Goal: Task Accomplishment & Management: Complete application form

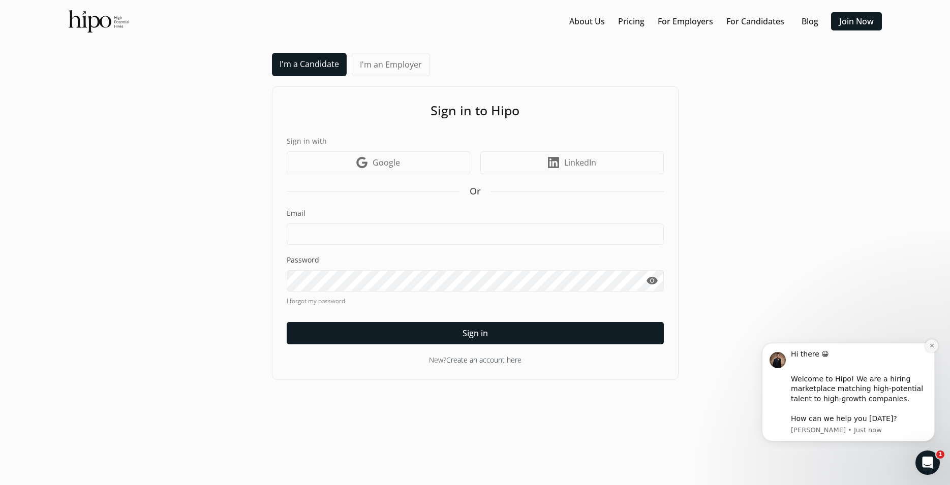
click at [931, 350] on button "Dismiss notification" at bounding box center [931, 345] width 13 height 13
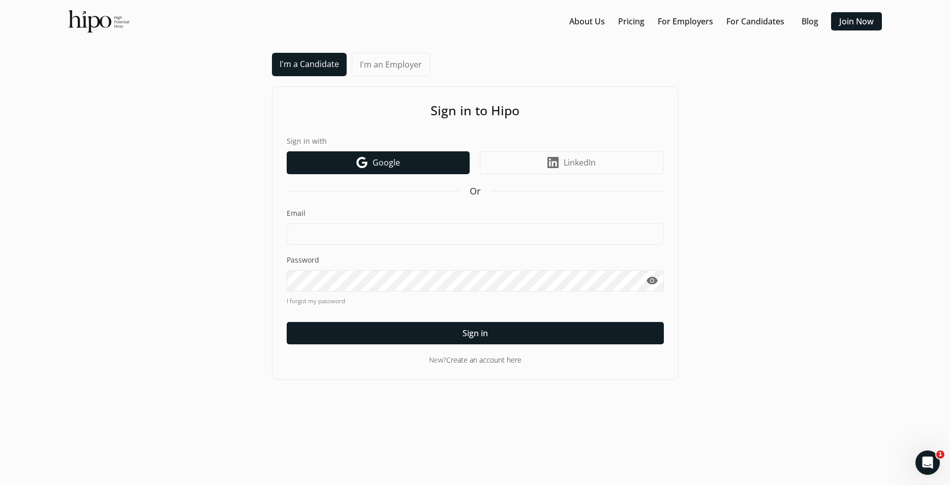
click at [394, 163] on span "Google" at bounding box center [386, 163] width 27 height 12
click at [106, 361] on div "I'm a Candidate I'm an Employer Sign in to Hipo Sign in with Google icon Google…" at bounding box center [475, 216] width 930 height 327
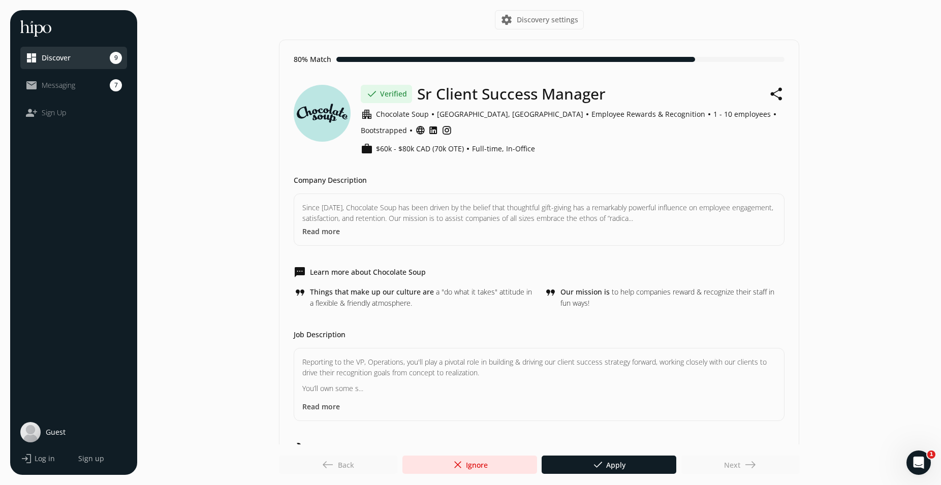
click at [61, 57] on span "Discover" at bounding box center [56, 58] width 29 height 10
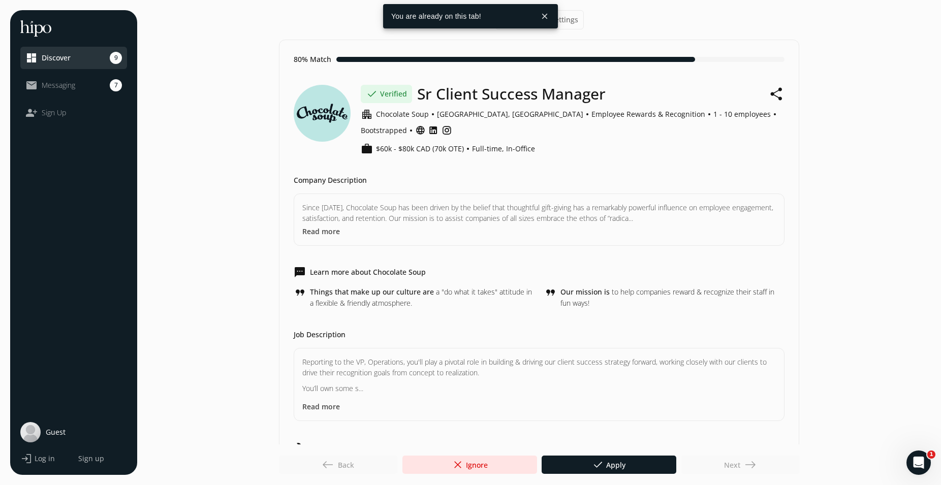
click at [53, 84] on span "Messaging" at bounding box center [59, 85] width 34 height 10
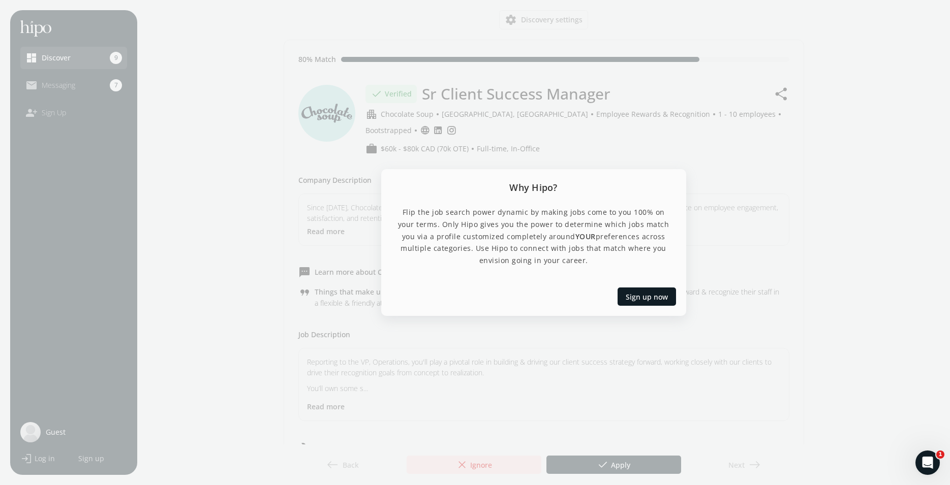
click at [514, 371] on div at bounding box center [475, 242] width 950 height 485
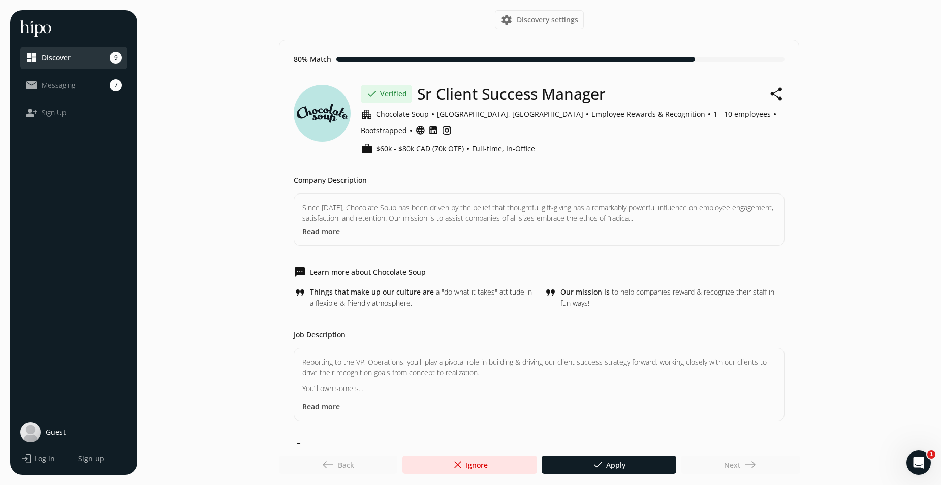
click at [66, 90] on div "mail_outline Messaging" at bounding box center [50, 85] width 50 height 12
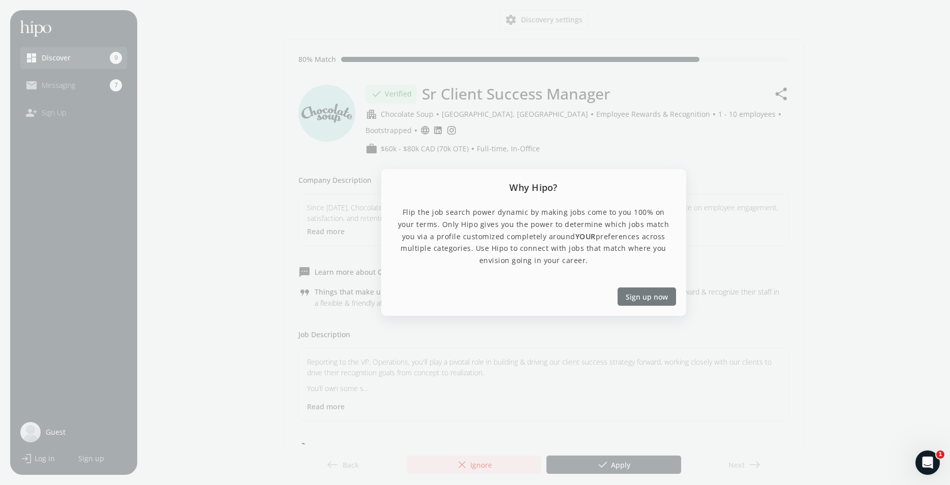
click at [636, 296] on span "Sign up now" at bounding box center [647, 296] width 42 height 11
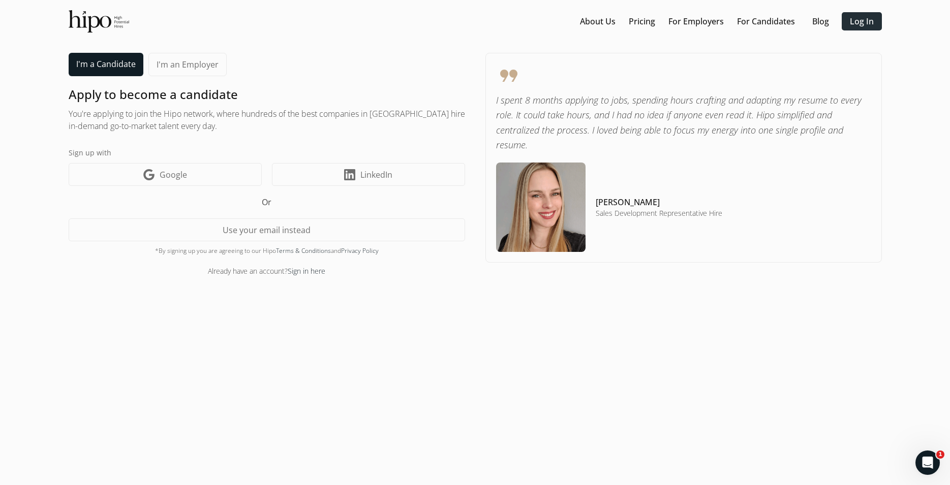
click at [858, 19] on link "Log In" at bounding box center [862, 21] width 24 height 12
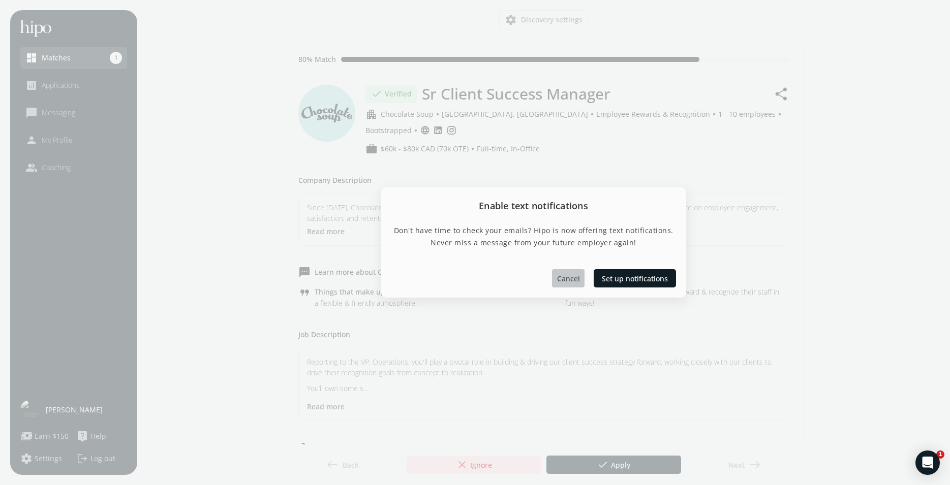
click at [566, 278] on span "Cancel" at bounding box center [567, 278] width 23 height 11
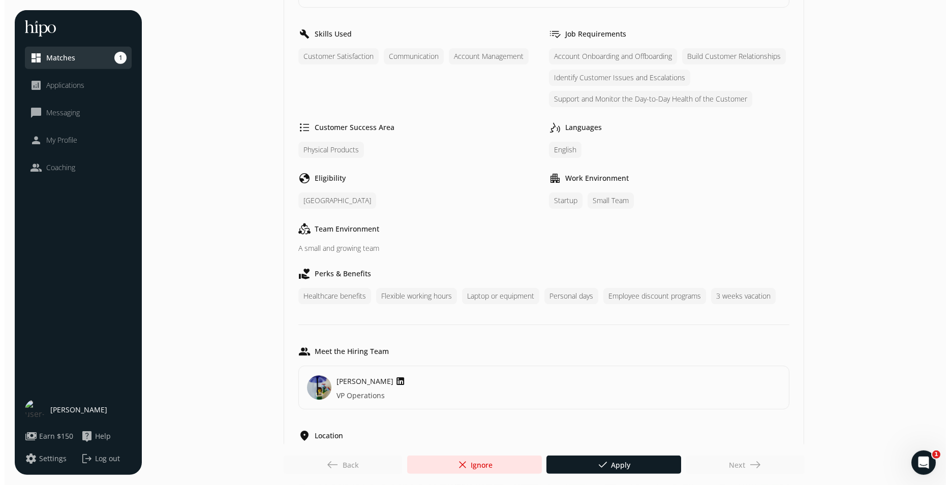
scroll to position [479, 0]
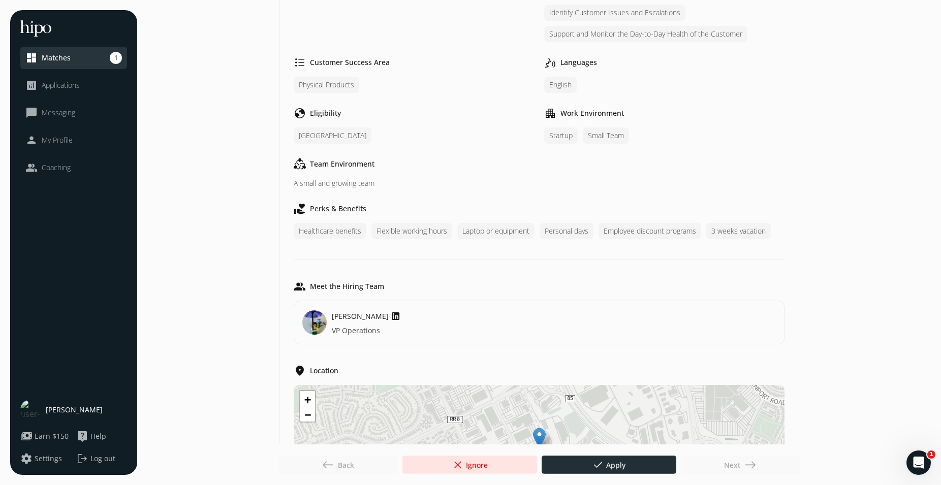
click at [636, 461] on div at bounding box center [609, 465] width 135 height 18
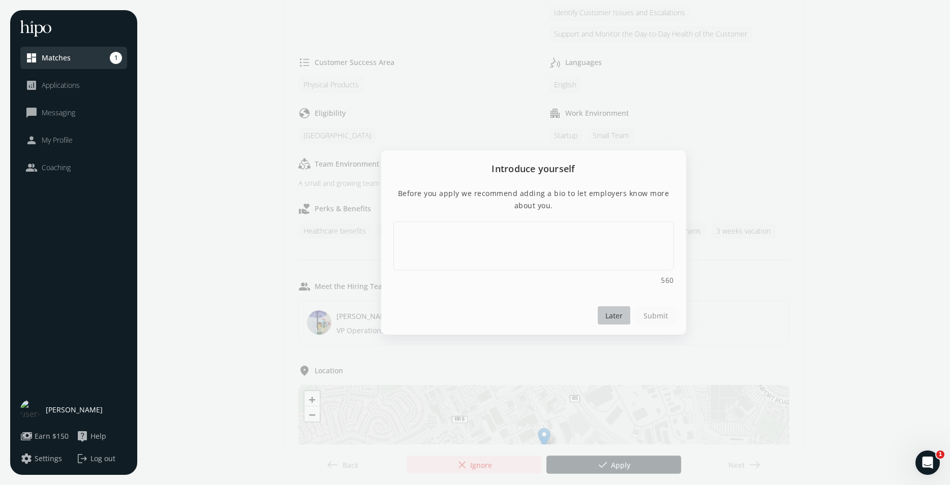
click at [620, 324] on div at bounding box center [614, 315] width 33 height 18
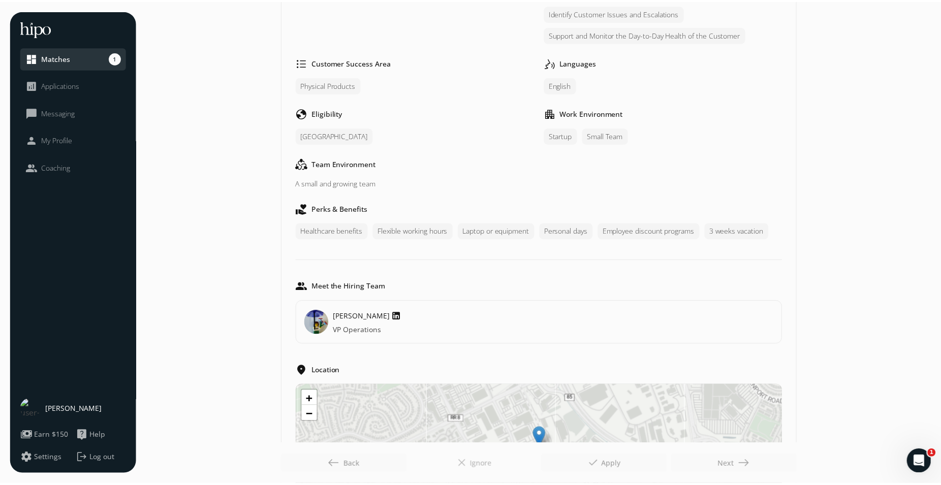
scroll to position [0, 0]
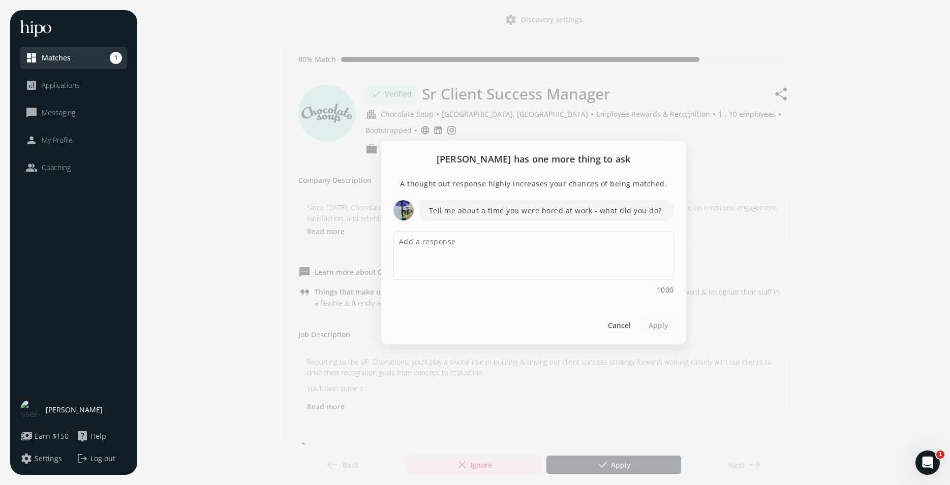
click at [49, 85] on span "Applications" at bounding box center [61, 85] width 38 height 10
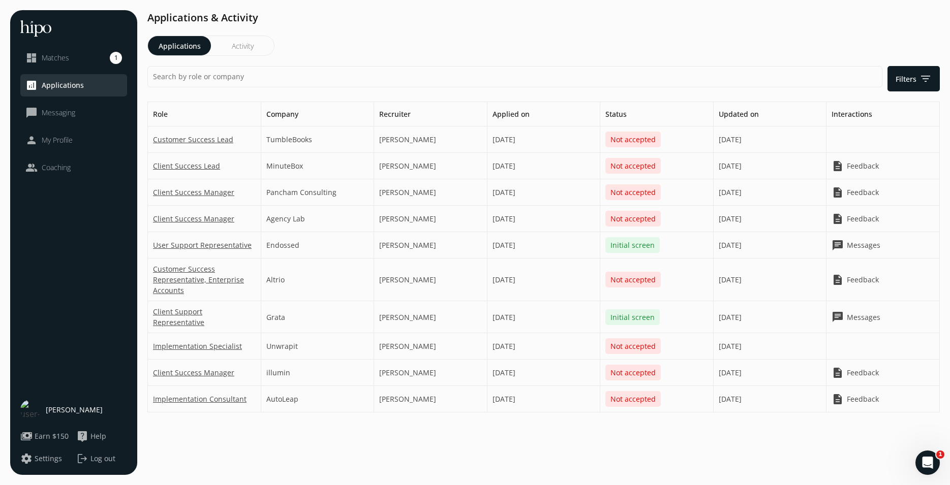
click at [40, 102] on li "chat_bubble_outline Messaging" at bounding box center [73, 113] width 107 height 22
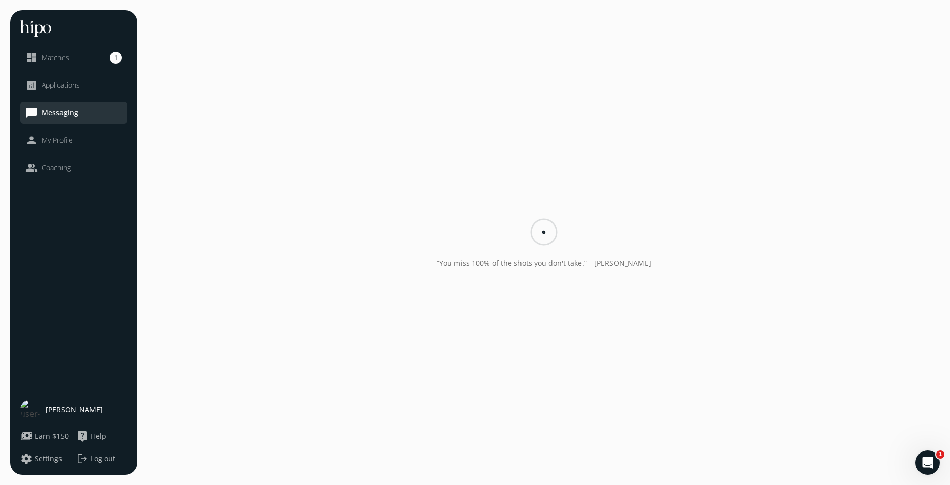
click at [47, 112] on span "Messaging" at bounding box center [60, 113] width 37 height 10
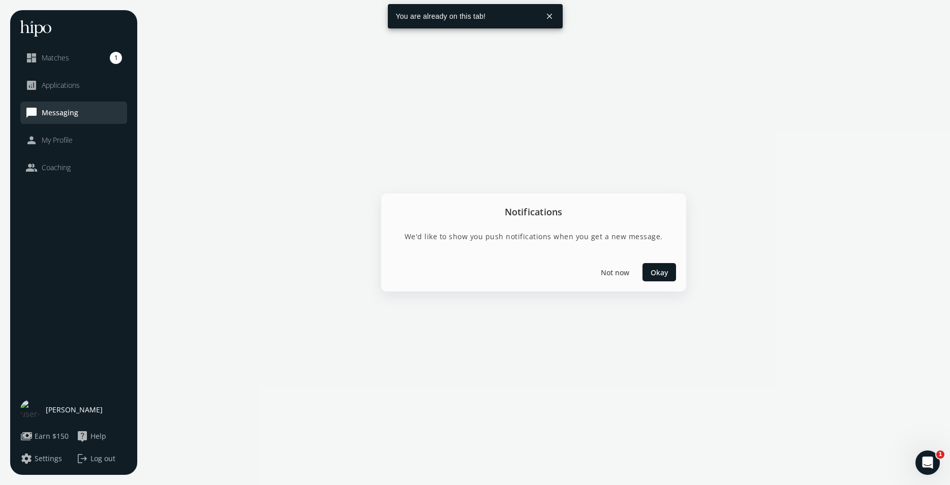
click at [551, 13] on button "close" at bounding box center [549, 16] width 18 height 18
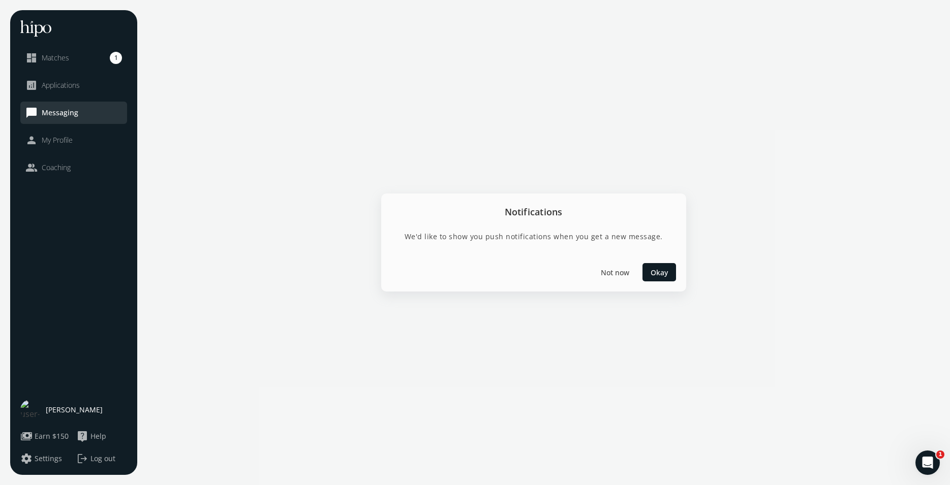
click at [45, 135] on span "My Profile" at bounding box center [57, 140] width 31 height 10
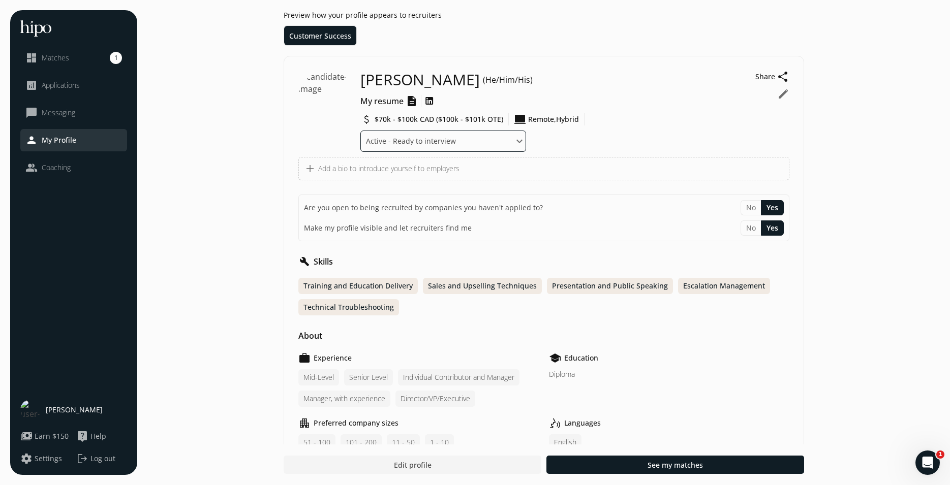
click at [360, 131] on select "Where are you in your job search? Active - Ready to interview Passive - Open to…" at bounding box center [443, 141] width 166 height 21
click at [526, 131] on select "Where are you in your job search? Active - Ready to interview Passive - Open to…" at bounding box center [443, 141] width 166 height 21
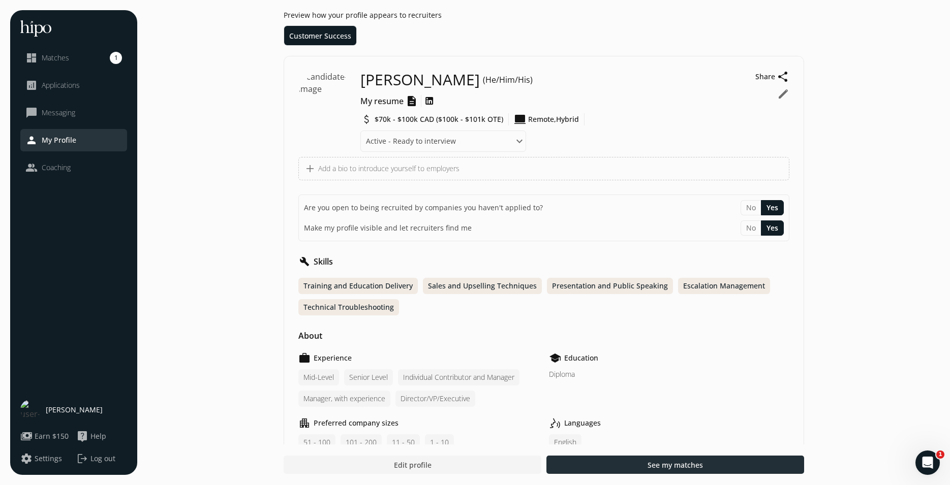
click at [674, 463] on span "See my matches" at bounding box center [674, 465] width 55 height 11
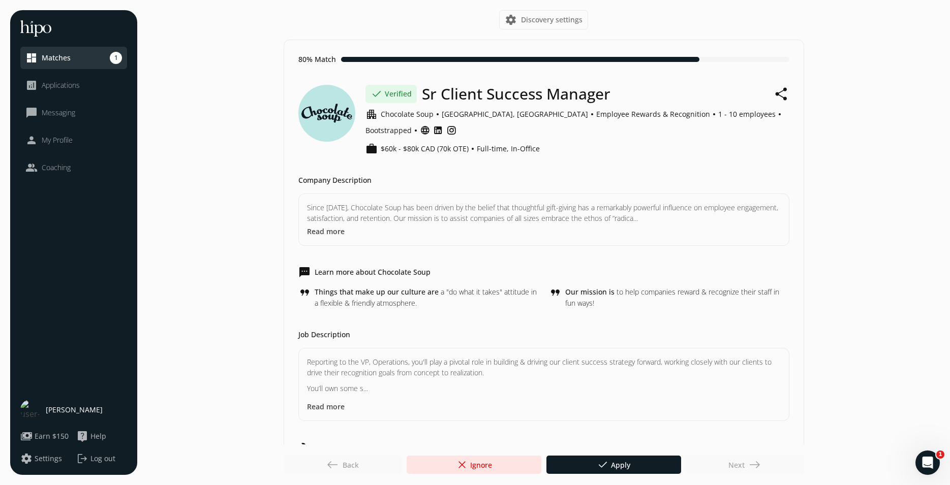
click at [318, 401] on button "Read more" at bounding box center [326, 406] width 38 height 11
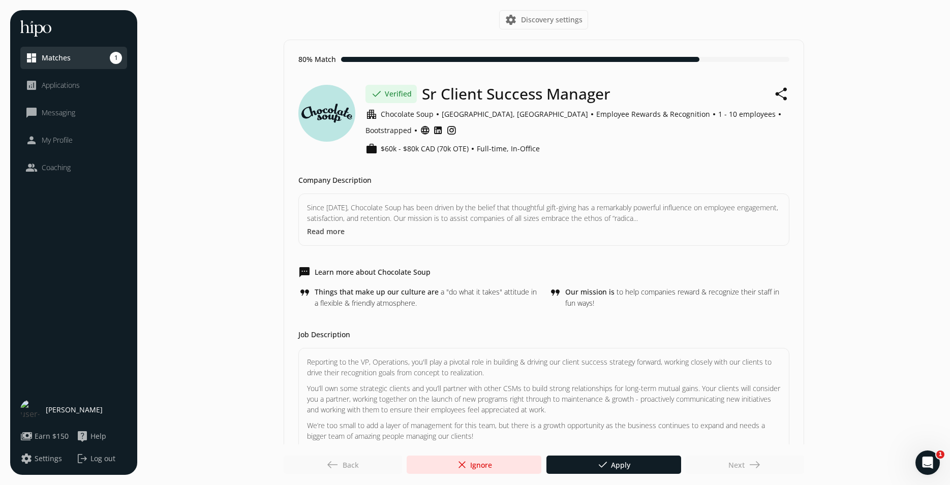
click at [612, 468] on span "done Apply" at bounding box center [614, 465] width 34 height 12
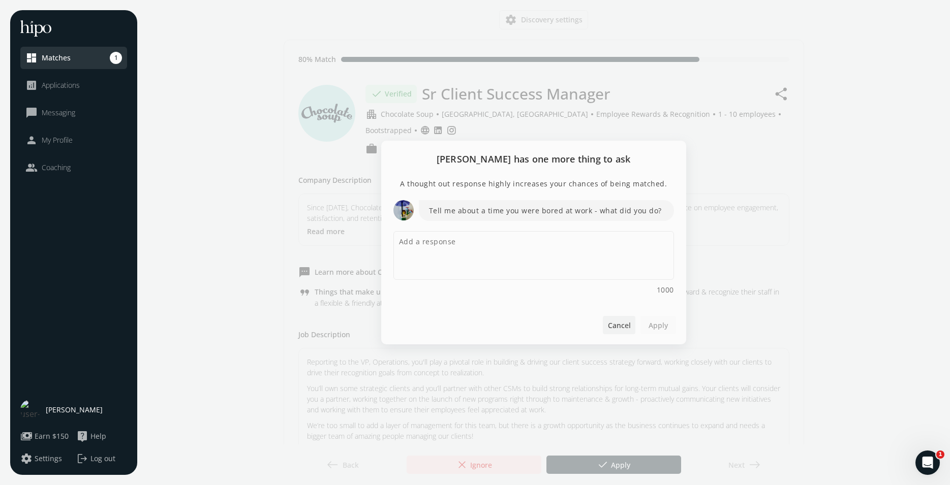
click at [618, 328] on span "Cancel" at bounding box center [618, 325] width 23 height 11
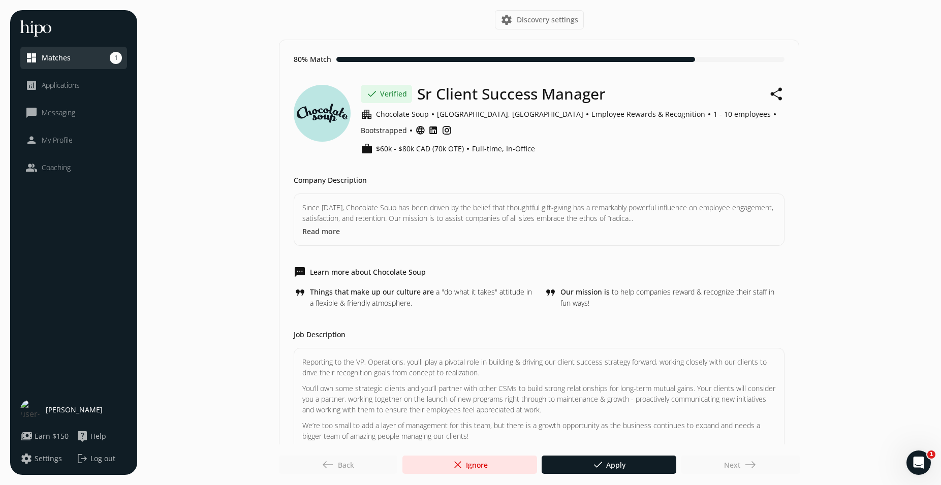
click at [50, 416] on div "[PERSON_NAME]" at bounding box center [73, 410] width 107 height 20
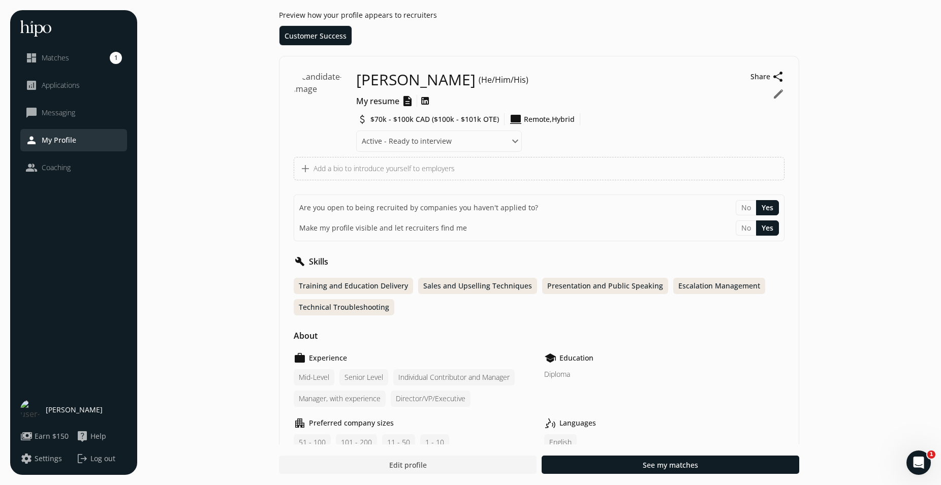
click at [779, 94] on button "edit" at bounding box center [778, 94] width 12 height 12
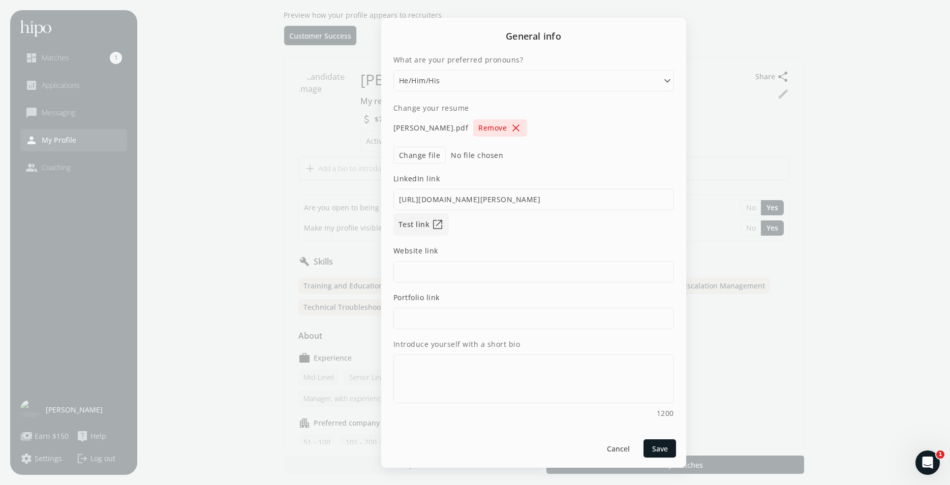
click at [522, 130] on span "close" at bounding box center [516, 128] width 12 height 12
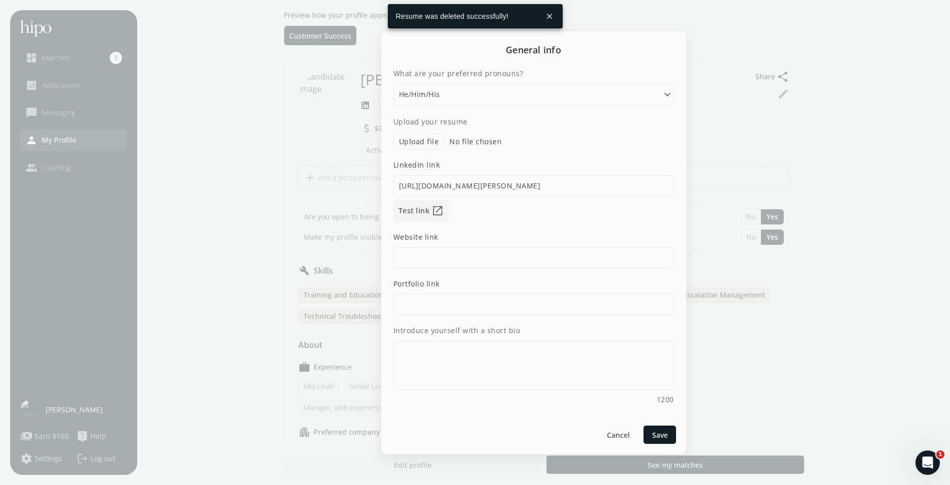
click at [416, 139] on label "Upload file" at bounding box center [418, 141] width 51 height 17
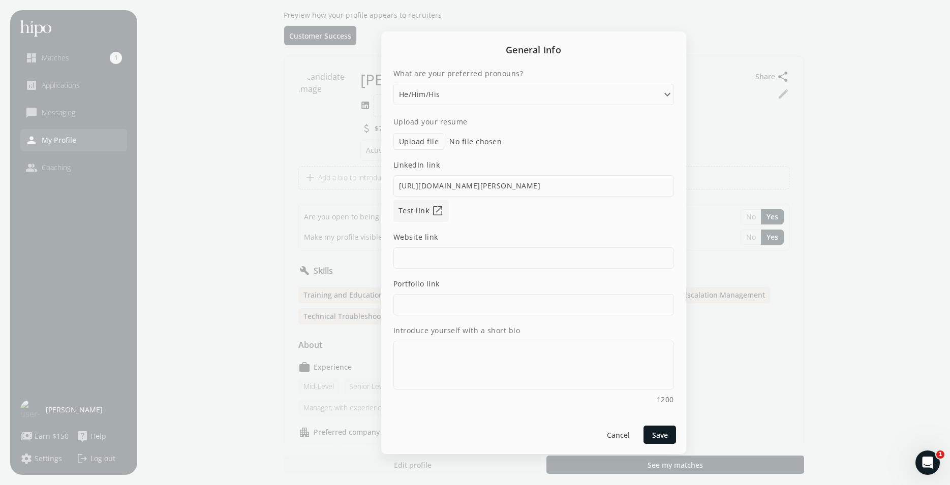
type input "C:\fakepath\JustinCleroux__CV.pdf"
click at [519, 367] on textarea "Introduce yourself with a short bio" at bounding box center [533, 365] width 281 height 49
click at [453, 367] on textarea "Introduce yourself with a short bio" at bounding box center [533, 365] width 281 height 49
paste textarea "Development Coordinator with a proven track record in training, sales enablemen…"
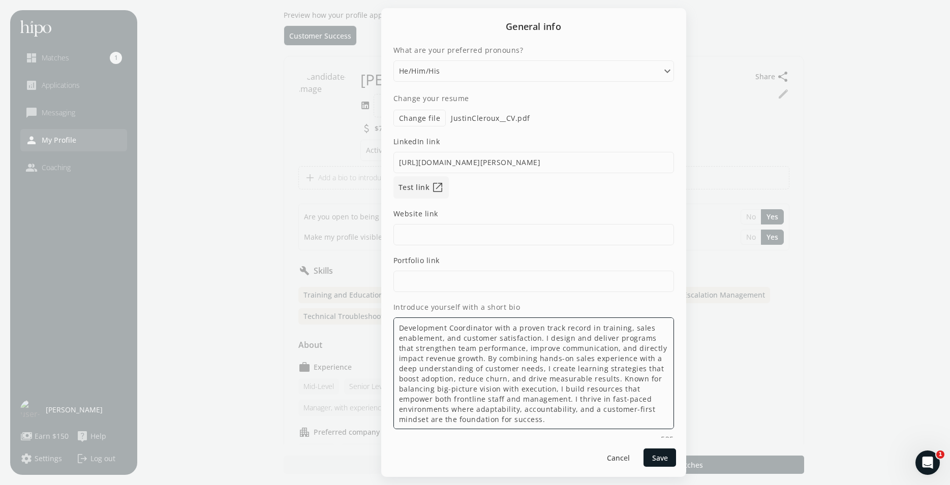
click at [427, 333] on textarea "Development Coordinator with a proven track record in training, sales enablemen…" at bounding box center [533, 374] width 281 height 112
click at [639, 287] on input at bounding box center [533, 281] width 281 height 21
click at [547, 247] on div "What are your preferred pronouns? Please select an option He/Him/His She/Her/He…" at bounding box center [533, 241] width 305 height 393
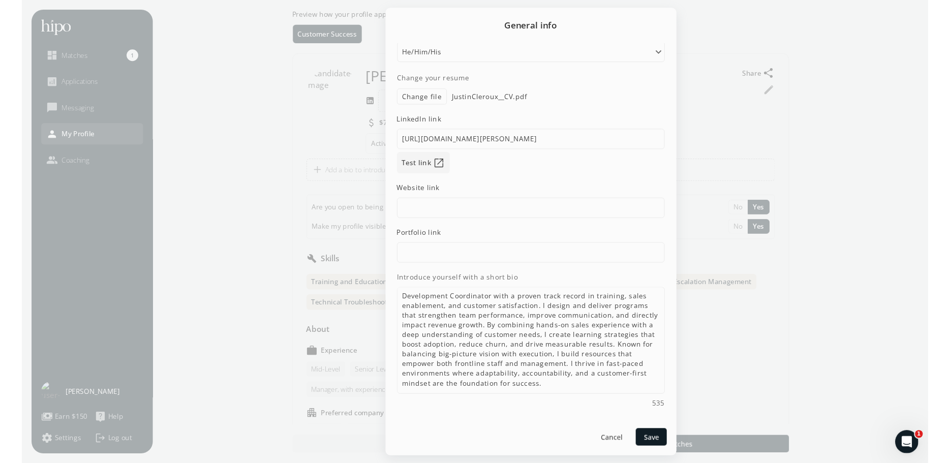
scroll to position [11, 0]
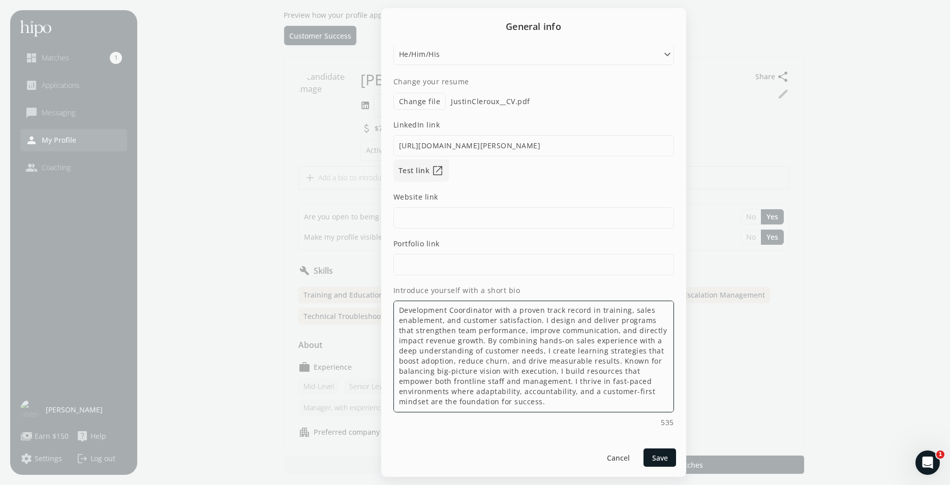
click at [491, 408] on textarea "Development Coordinator with a proven track record in training, sales enablemen…" at bounding box center [533, 357] width 281 height 112
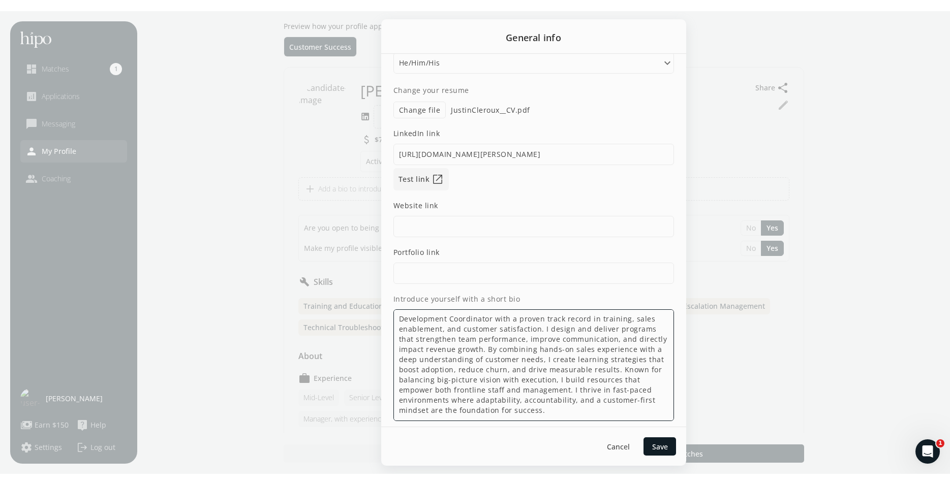
scroll to position [12, 0]
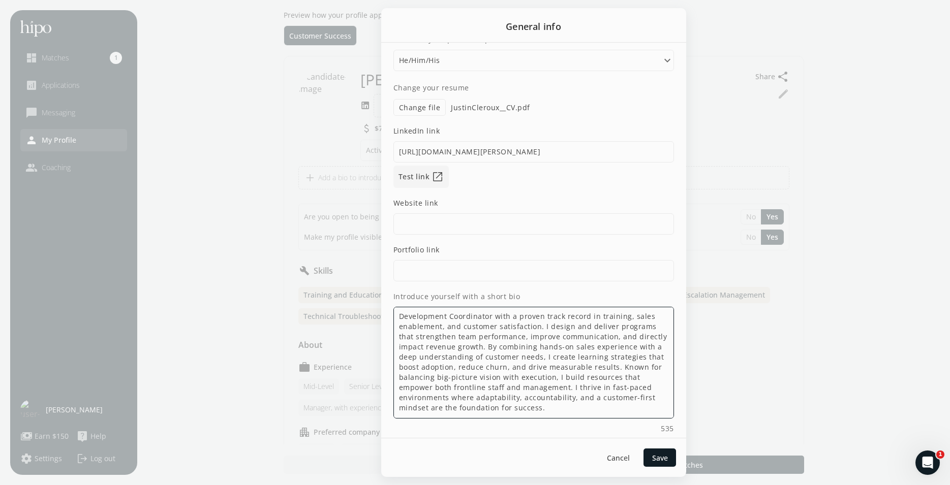
paste textarea "Senior-level client success professional who thrives on building relationships,…"
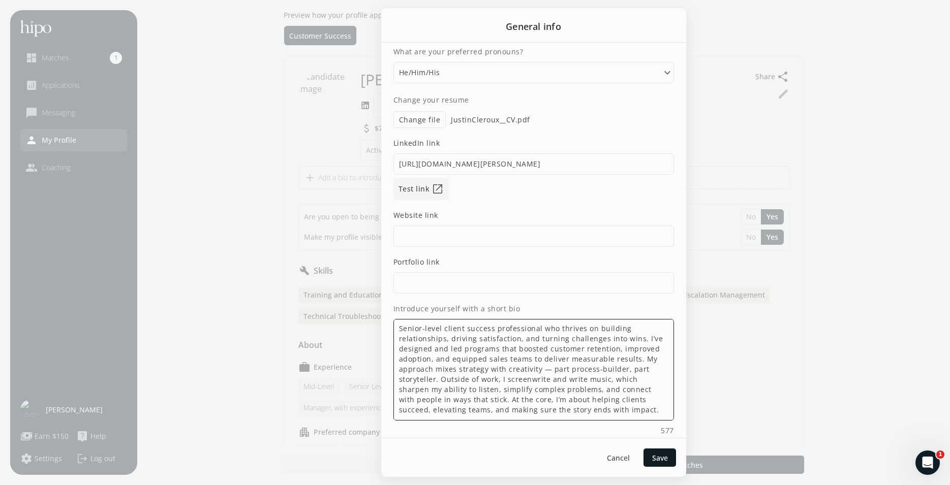
scroll to position [0, 0]
click at [459, 331] on textarea "Senior-level client success professional who thrives on building relationships,…" at bounding box center [533, 370] width 281 height 102
click at [484, 328] on textarea "Senior-level client success professional who thrives on building relationships,…" at bounding box center [533, 370] width 281 height 102
click at [454, 330] on textarea "Senior-level client success professional who thrives on building relationships,…" at bounding box center [533, 370] width 281 height 102
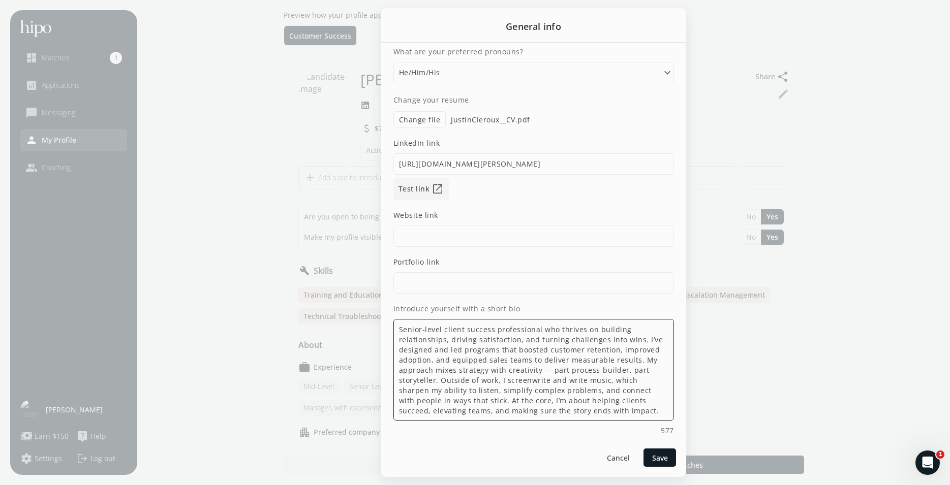
click at [487, 330] on textarea "Senior-level client success professional who thrives on building relationships,…" at bounding box center [533, 370] width 281 height 102
drag, startPoint x: 536, startPoint y: 331, endPoint x: 364, endPoint y: 325, distance: 172.4
click at [393, 325] on textarea "Senior-level client success professional who thrives on building relationships,…" at bounding box center [533, 370] width 281 height 102
type textarea "Currently a Development Coordinator who thrives on building relationships, driv…"
drag, startPoint x: 496, startPoint y: 410, endPoint x: 241, endPoint y: 264, distance: 293.4
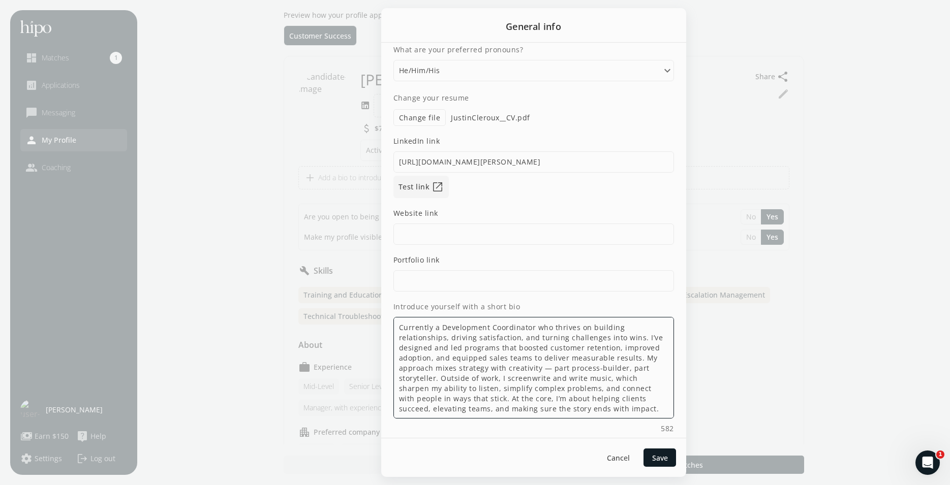
click at [393, 317] on textarea "Currently a Development Coordinator who thrives on building relationships, driv…" at bounding box center [533, 368] width 281 height 102
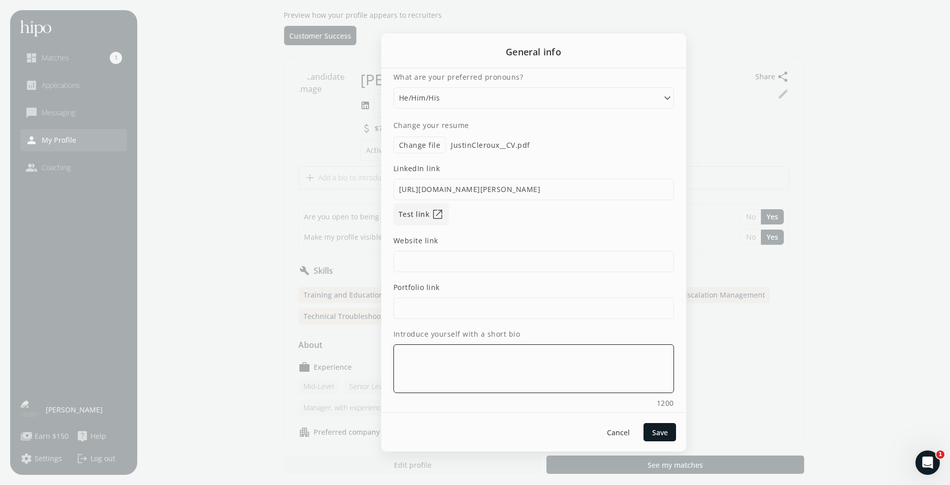
paste textarea "I help people and teams get better at what they do — whether that’s keeping cus…"
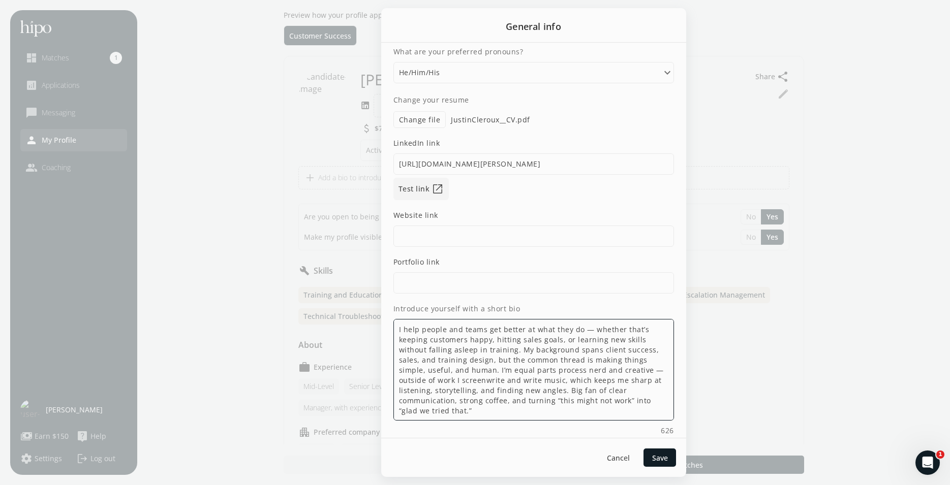
click at [493, 339] on textarea "I help people and teams get better at what they do — whether that’s keeping cus…" at bounding box center [533, 370] width 281 height 102
drag, startPoint x: 549, startPoint y: 340, endPoint x: 495, endPoint y: 343, distance: 53.9
click at [495, 343] on textarea "I help people and teams get better at what they do — whether that’s keeping cus…" at bounding box center [533, 370] width 281 height 102
click at [421, 331] on textarea "I help people and teams get better at what they do — whether that’s keeping cus…" at bounding box center [533, 370] width 281 height 102
click at [430, 332] on textarea "I help lead people and teams get better at what they do — whether that’s keepin…" at bounding box center [533, 370] width 281 height 102
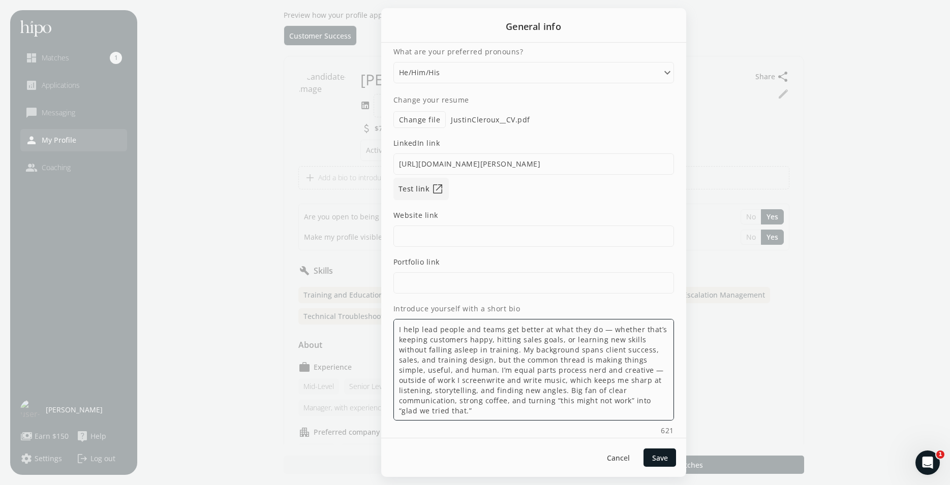
click at [430, 332] on textarea "I help lead people and teams get better at what they do — whether that’s keepin…" at bounding box center [533, 370] width 281 height 102
click at [411, 381] on textarea "I help people and teams get better at what they do — whether that’s keeping cus…" at bounding box center [533, 370] width 281 height 102
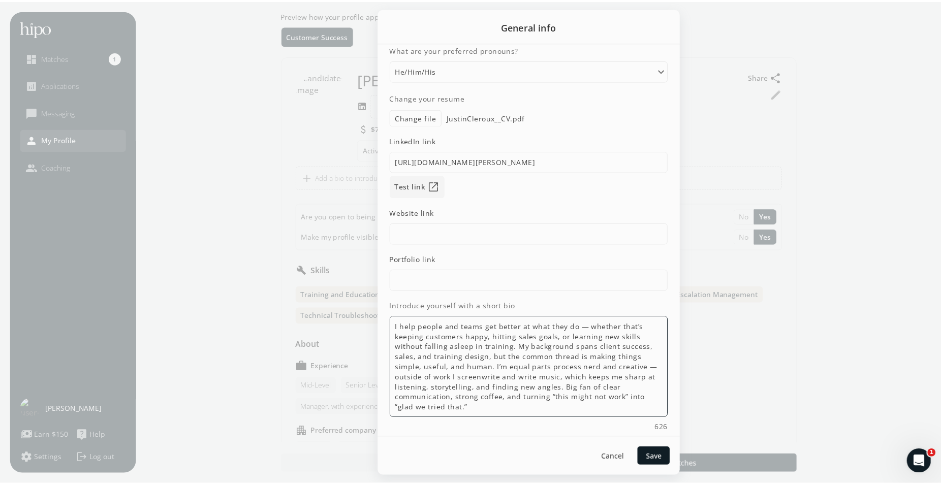
scroll to position [0, 0]
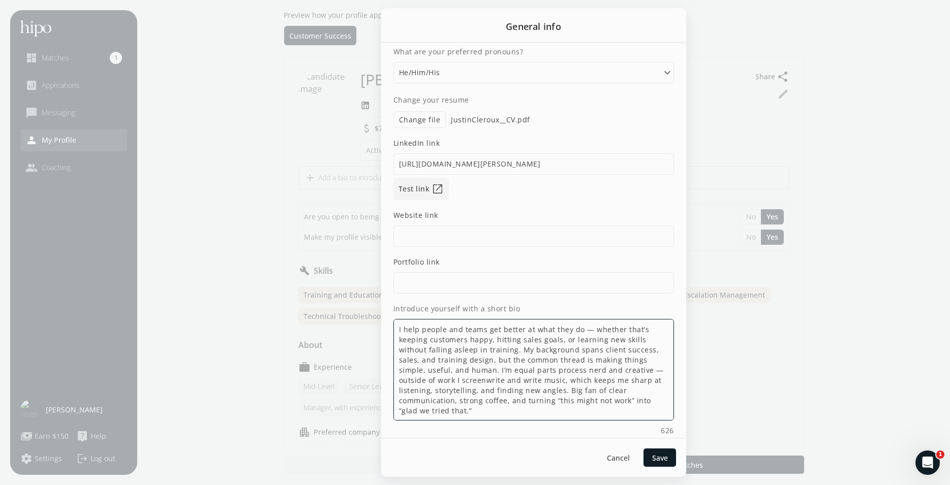
drag, startPoint x: 489, startPoint y: 416, endPoint x: 384, endPoint y: 323, distance: 140.8
click at [393, 323] on textarea "I help people and teams get better at what they do — whether that’s keeping cus…" at bounding box center [533, 370] width 281 height 102
type textarea "I help people and teams get better at what they do — whether that’s keeping cus…"
click at [657, 462] on span "Save" at bounding box center [660, 458] width 16 height 11
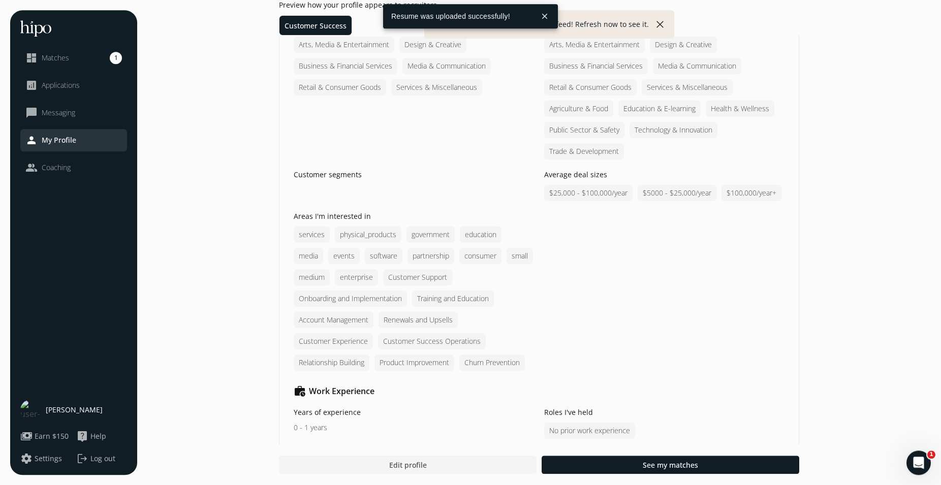
scroll to position [933, 0]
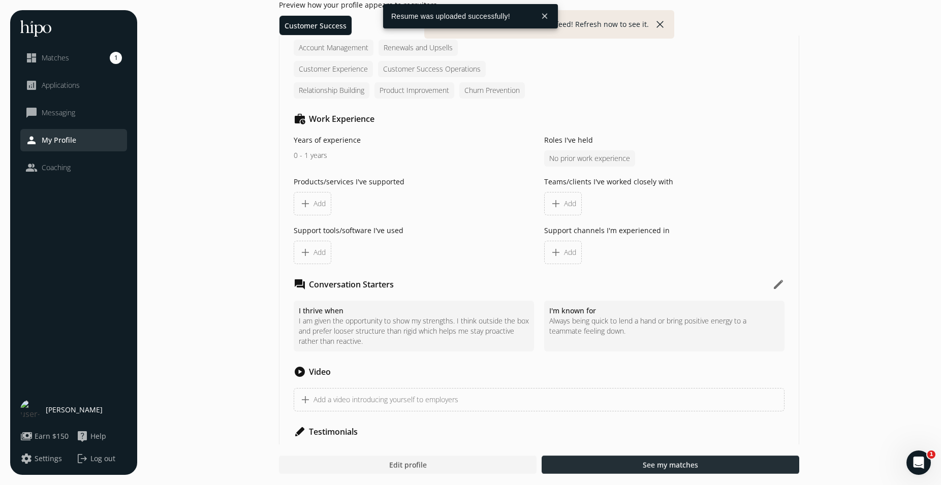
click at [642, 459] on div at bounding box center [671, 465] width 258 height 18
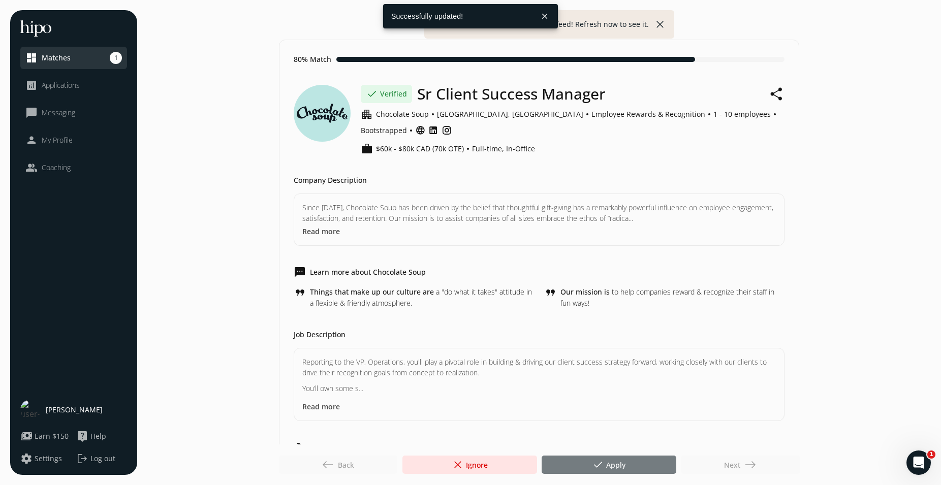
click at [614, 470] on span "done Apply" at bounding box center [609, 465] width 34 height 12
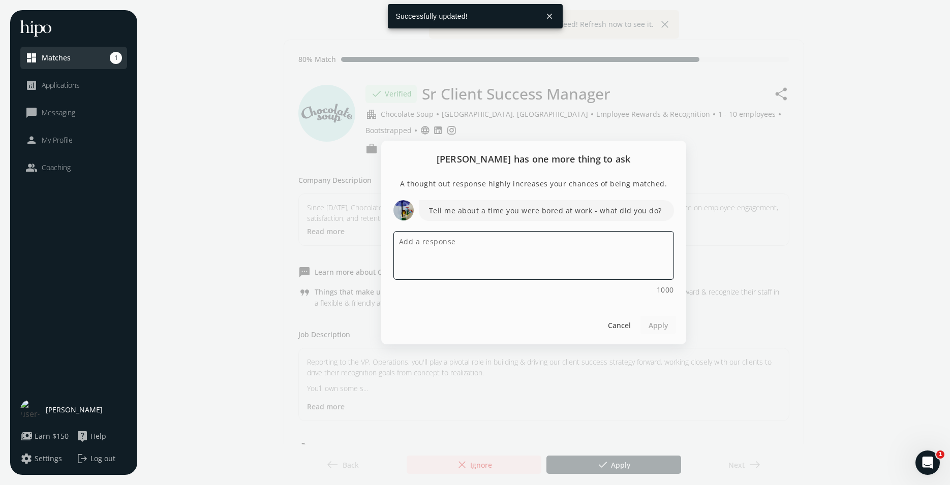
click at [559, 247] on textarea at bounding box center [533, 255] width 281 height 49
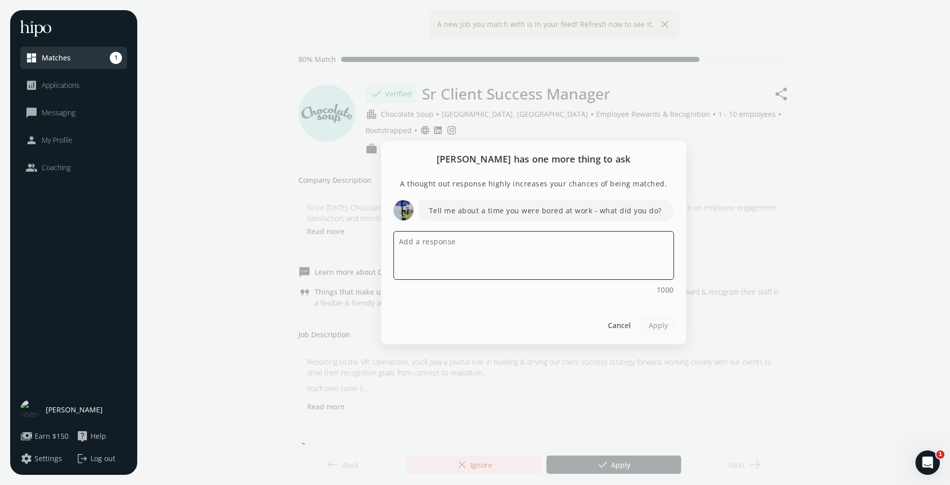
click at [557, 247] on textarea at bounding box center [533, 255] width 281 height 49
paste textarea "Most of the time when I’m bored at work, a little music and coffee go a long wa…"
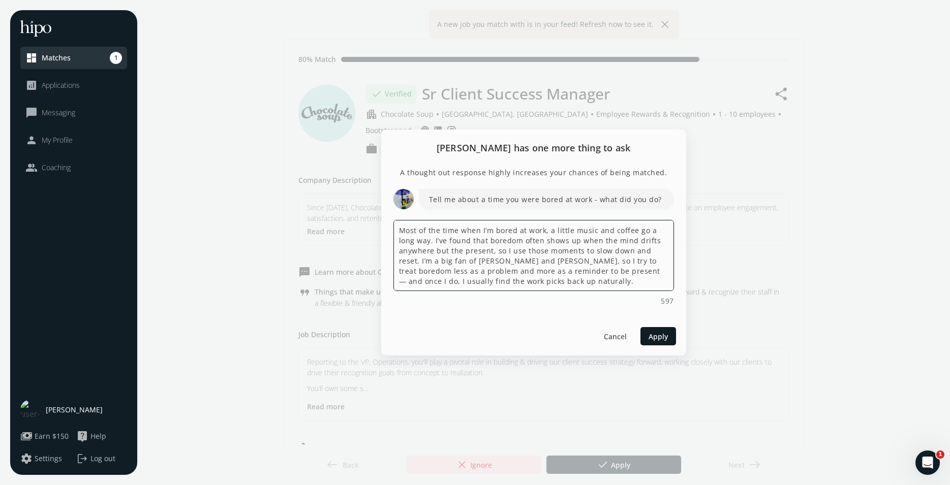
click at [601, 270] on textarea "Most of the time when I’m bored at work, a little music and coffee go a long wa…" at bounding box center [533, 255] width 281 height 71
click at [398, 233] on textarea "Most of the time when I’m bored at work, a little music and coffee go a long wa…" at bounding box center [533, 255] width 281 height 71
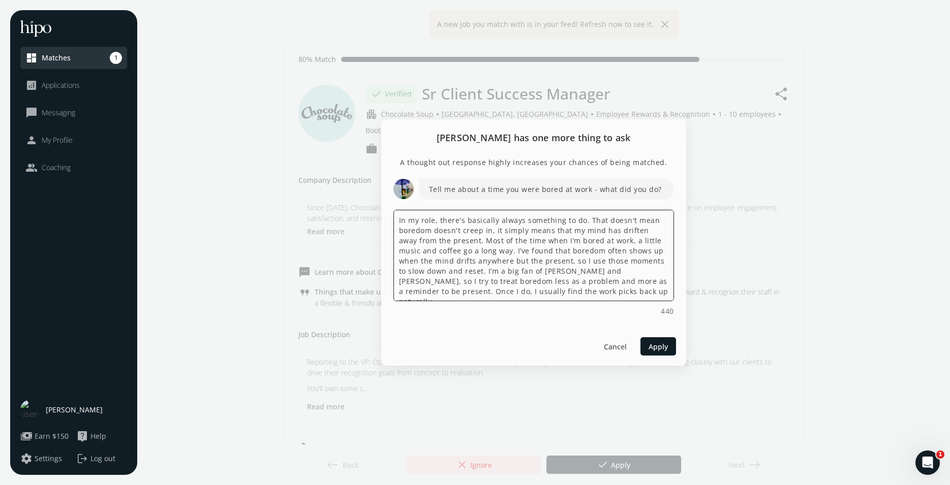
click at [638, 235] on textarea "In my role, there's basically always something to do. That doesn't mean boredom…" at bounding box center [533, 255] width 281 height 91
drag, startPoint x: 580, startPoint y: 262, endPoint x: 512, endPoint y: 254, distance: 68.5
click at [512, 254] on textarea "In my role, there's basically always something to do. That doesn't mean boredom…" at bounding box center [533, 255] width 281 height 91
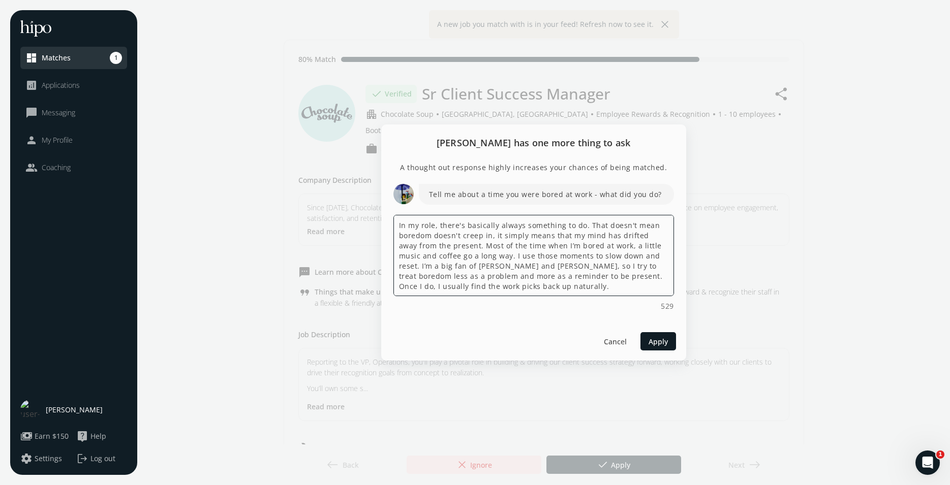
drag, startPoint x: 563, startPoint y: 286, endPoint x: 308, endPoint y: 185, distance: 273.6
click at [393, 215] on textarea "In my role, there's basically always something to do. That doesn't mean boredom…" at bounding box center [533, 255] width 281 height 81
paste textarea "’s basically always something to do. When boredom creeps in, it usually means m…"
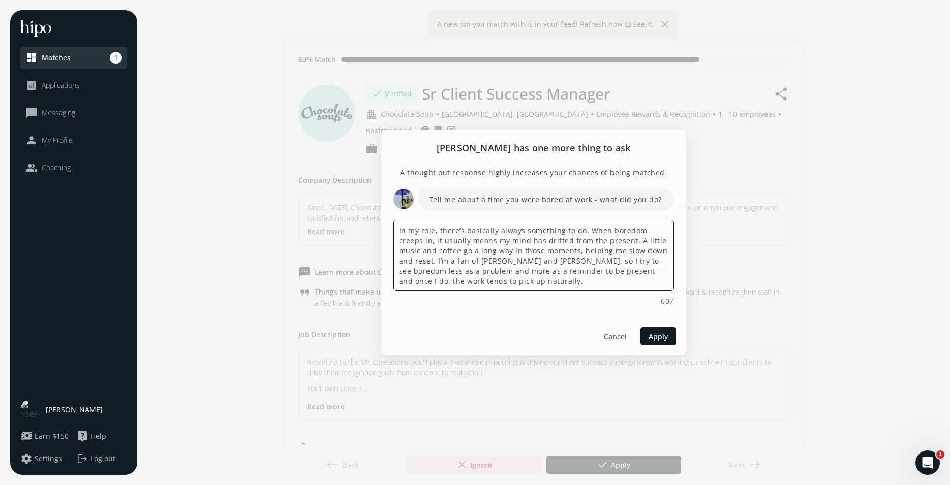
drag, startPoint x: 625, startPoint y: 270, endPoint x: 576, endPoint y: 268, distance: 49.3
click at [576, 268] on textarea "In my role, there’s basically always something to do. When boredom creeps in, i…" at bounding box center [533, 255] width 281 height 71
drag, startPoint x: 630, startPoint y: 274, endPoint x: 601, endPoint y: 271, distance: 29.1
click at [601, 271] on textarea "In my role, there’s basically always something to do. When boredom creeps in, i…" at bounding box center [533, 255] width 281 height 71
click at [537, 285] on textarea "In my role, there’s basically always something to do. When boredom creeps in, i…" at bounding box center [533, 255] width 281 height 71
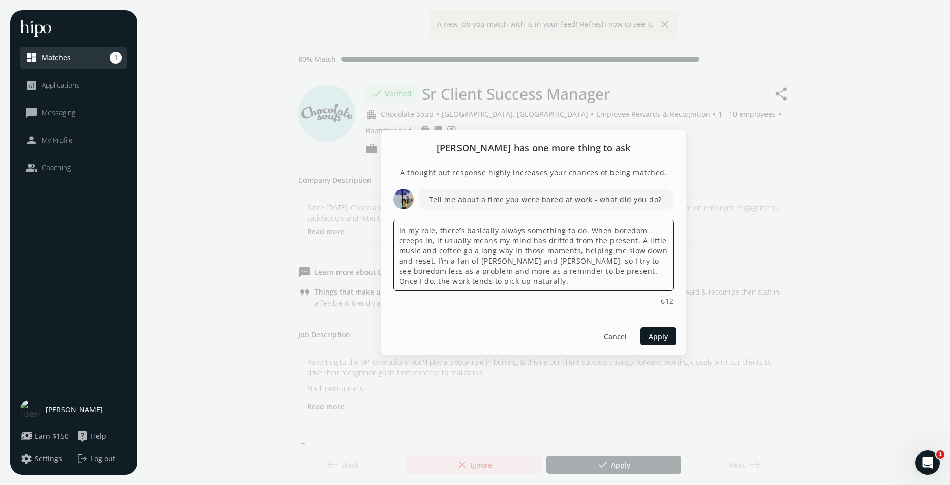
click at [629, 240] on textarea "In my role, there’s basically always something to do. When boredom creeps in, i…" at bounding box center [533, 255] width 281 height 71
click at [458, 253] on textarea "In my role, there’s basically always something to do. When boredom creeps in, i…" at bounding box center [533, 255] width 281 height 71
click at [487, 253] on textarea "In my role, there’s basically always something to do. When boredom creeps in, i…" at bounding box center [533, 255] width 281 height 71
click at [464, 251] on textarea "In my role, there’s basically always something to do. When boredom creeps in, i…" at bounding box center [533, 255] width 281 height 71
click at [632, 286] on textarea "In my role, there’s basically always something to do. When boredom creeps in, i…" at bounding box center [533, 255] width 281 height 71
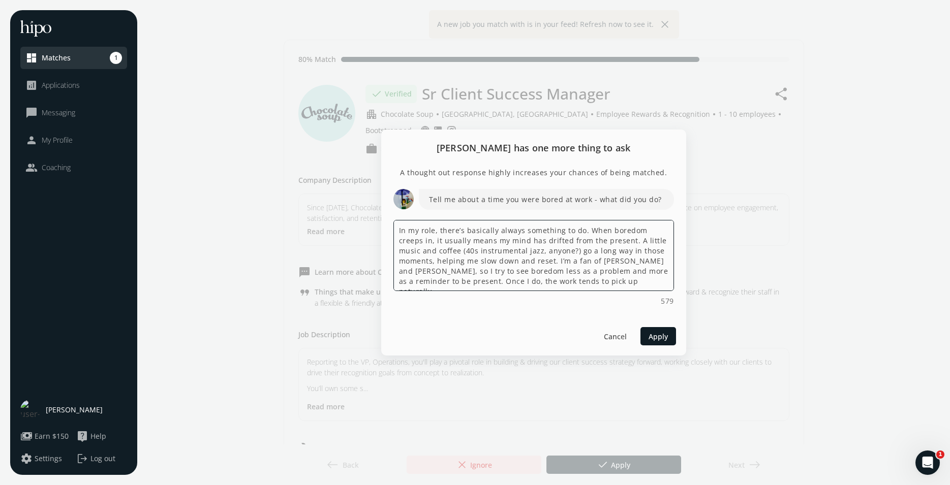
click at [593, 290] on textarea "In my role, there’s basically always something to do. When boredom creeps in, i…" at bounding box center [533, 255] width 281 height 71
drag, startPoint x: 613, startPoint y: 283, endPoint x: 588, endPoint y: 281, distance: 24.9
click at [588, 281] on textarea "In my role, there’s basically always something to do. When boredom creeps in, i…" at bounding box center [533, 255] width 281 height 71
click at [419, 230] on textarea "In my role, there’s basically always something to do. When boredom creeps in, i…" at bounding box center [533, 255] width 281 height 71
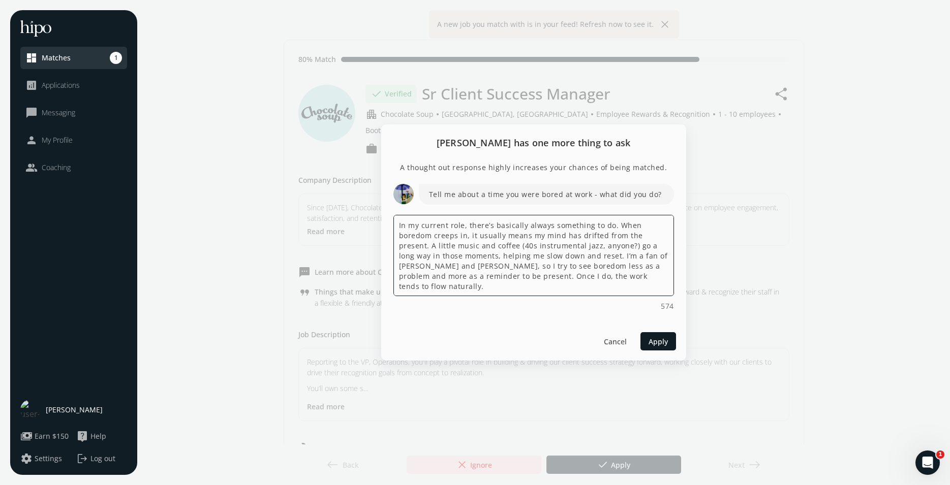
click at [620, 223] on textarea "In my current role, there’s basically always something to do. When boredom cree…" at bounding box center [533, 255] width 281 height 81
type textarea "In my current role, there’s basically always something to do. When boredom cree…"
click at [656, 344] on span "Apply" at bounding box center [657, 341] width 19 height 11
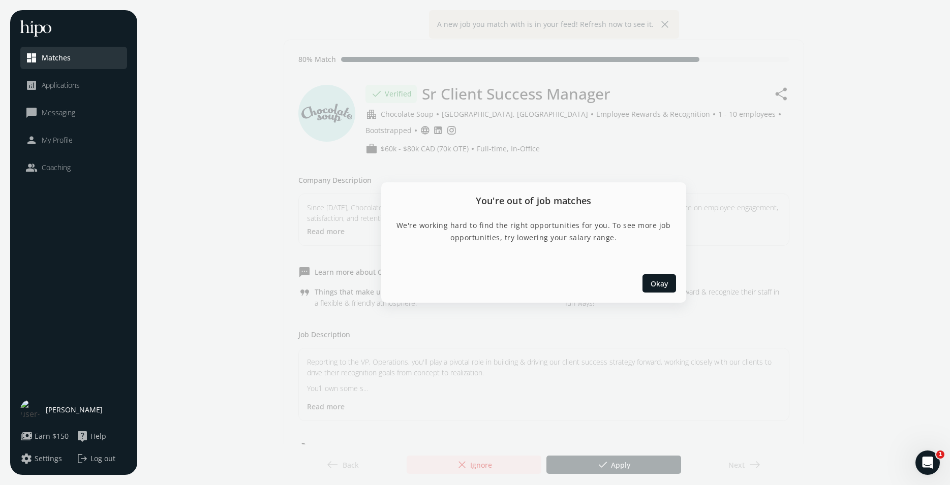
click at [673, 274] on div "Okay" at bounding box center [533, 283] width 305 height 39
click at [671, 281] on div at bounding box center [659, 283] width 34 height 18
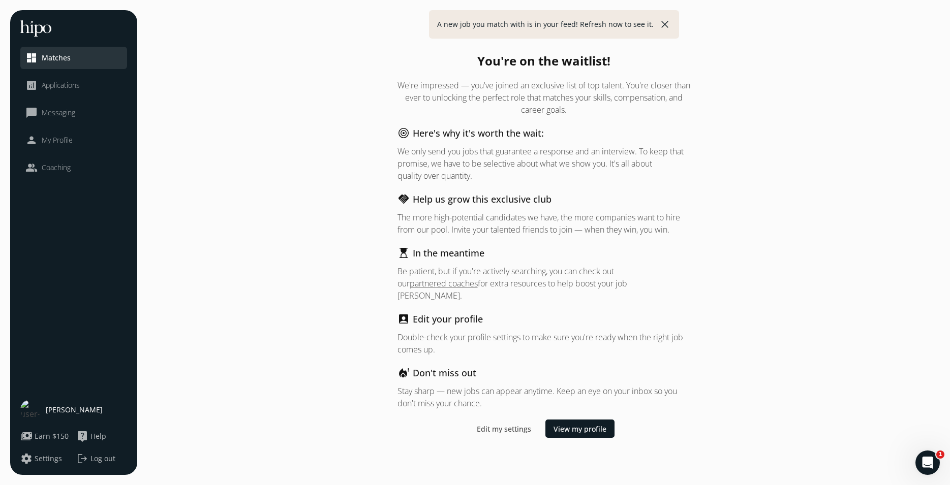
drag, startPoint x: 501, startPoint y: 12, endPoint x: 505, endPoint y: 17, distance: 6.5
click at [504, 17] on div "A new job you match with is in your feed! Refresh now to see it. close" at bounding box center [554, 24] width 250 height 28
click at [510, 23] on p "A new job you match with is in your feed! Refresh now to see it." at bounding box center [545, 24] width 216 height 10
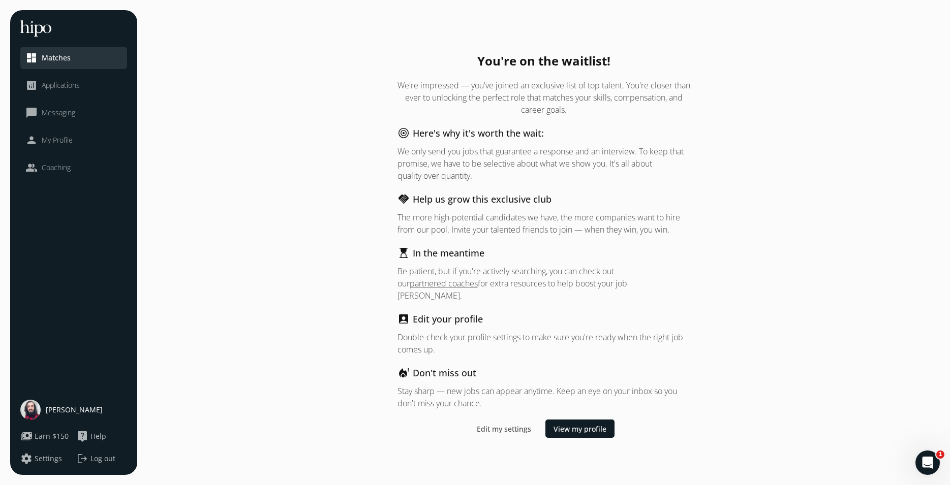
click at [286, 221] on div "You're on the waitlist! We're impressed — you've joined an exclusive list of to…" at bounding box center [543, 242] width 792 height 465
click at [73, 414] on span "[PERSON_NAME]" at bounding box center [74, 410] width 57 height 10
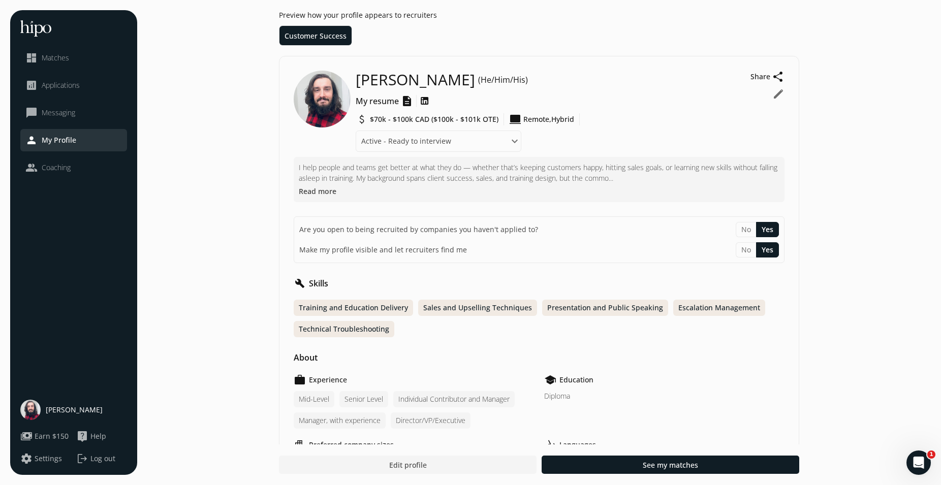
click at [781, 94] on button "edit" at bounding box center [778, 94] width 12 height 12
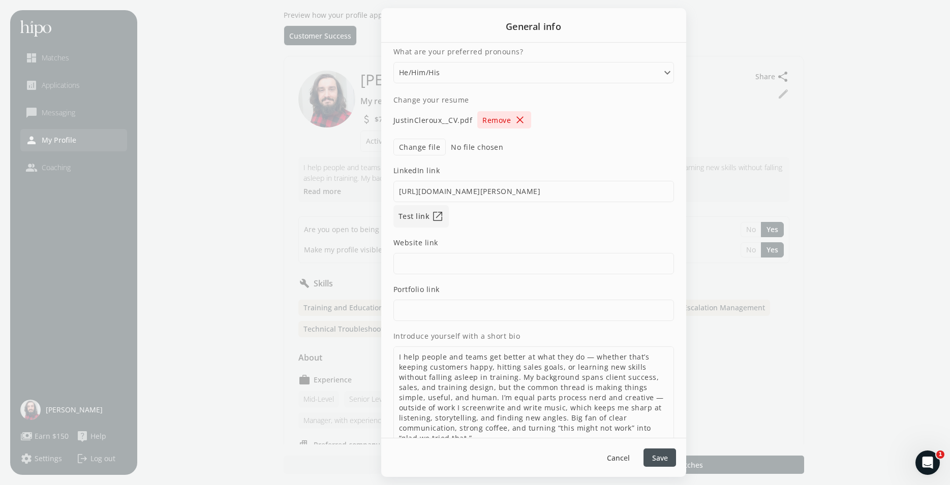
click at [428, 145] on label "Change file" at bounding box center [419, 147] width 53 height 17
click at [272, 143] on div at bounding box center [475, 242] width 950 height 485
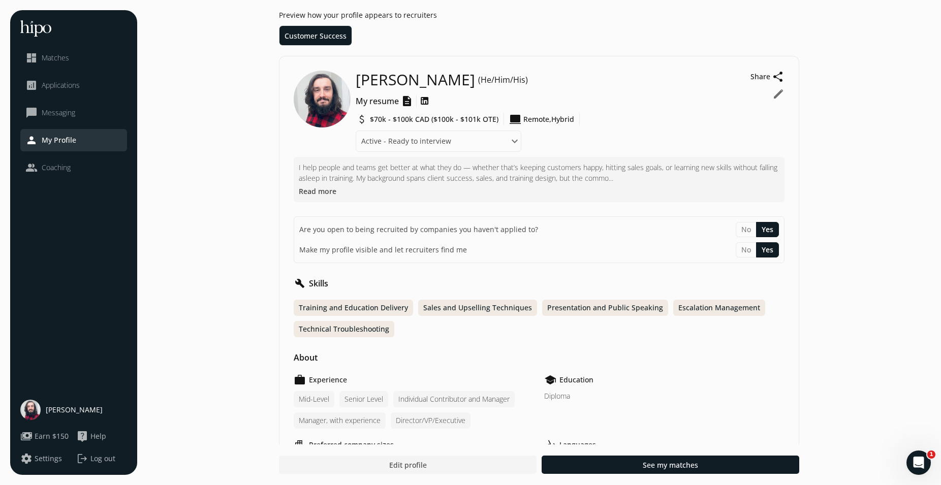
click at [340, 107] on img at bounding box center [322, 99] width 57 height 57
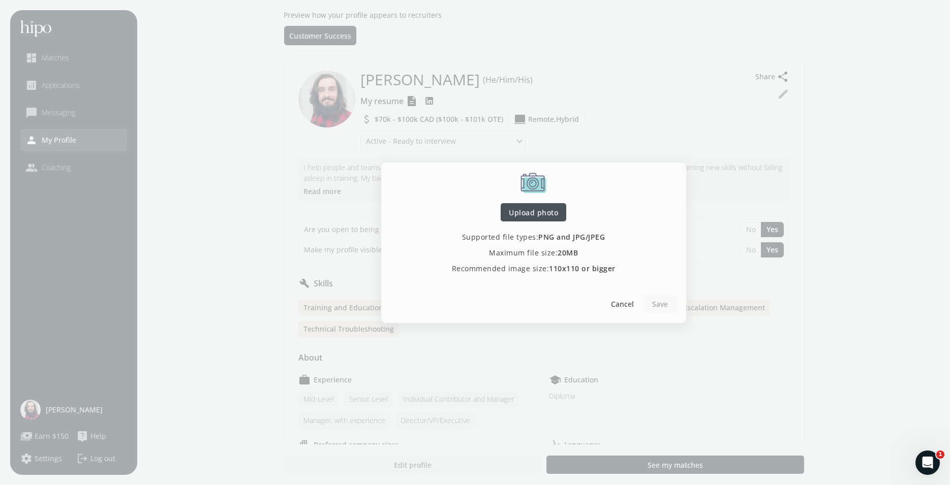
click at [541, 206] on div at bounding box center [534, 212] width 66 height 18
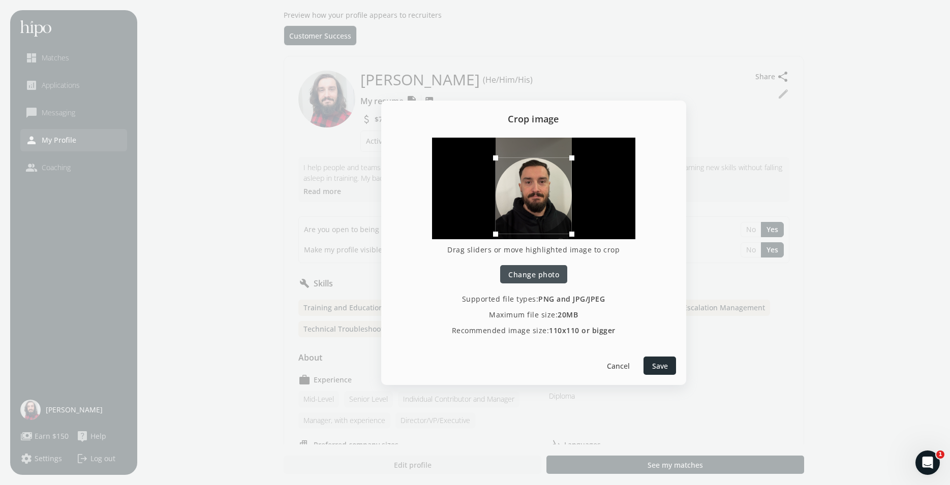
click at [655, 368] on span "Save" at bounding box center [660, 365] width 16 height 11
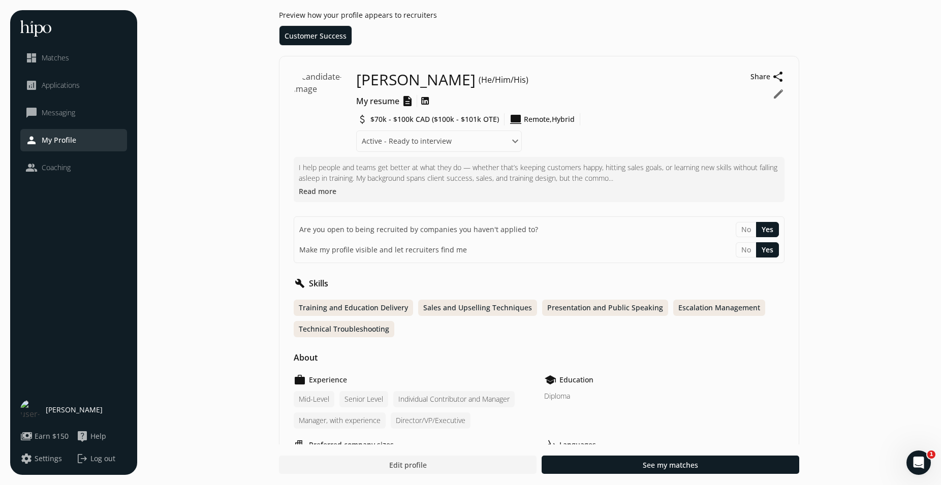
click at [320, 186] on button "Read more" at bounding box center [318, 191] width 38 height 11
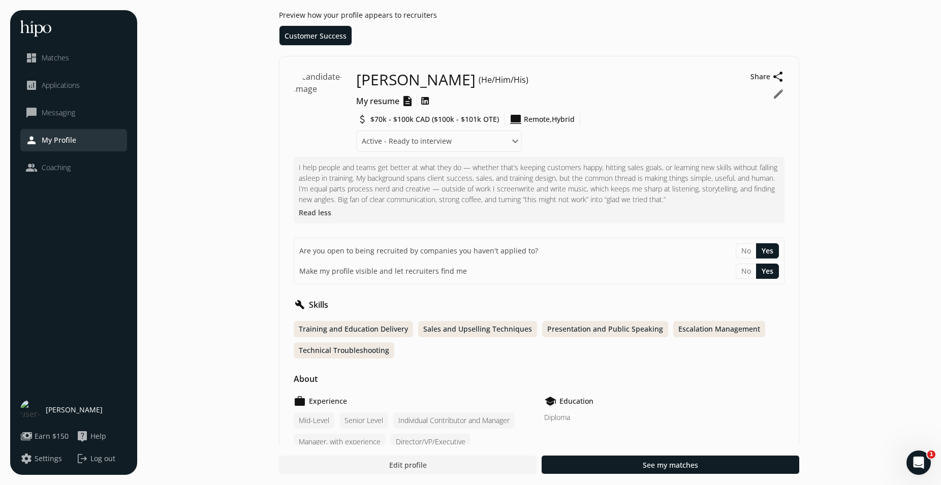
click at [776, 95] on button "edit" at bounding box center [778, 94] width 12 height 12
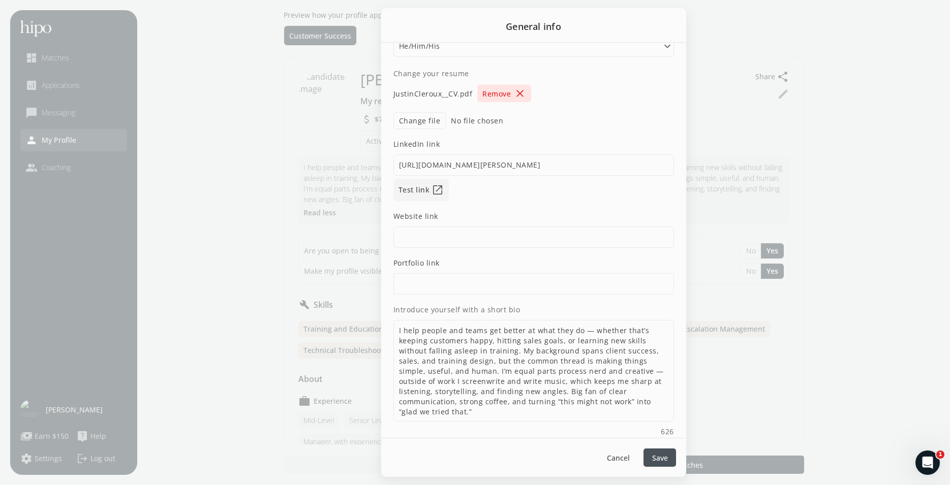
scroll to position [29, 0]
click at [629, 350] on textarea "I help people and teams get better at what they do — whether that’s keeping cus…" at bounding box center [533, 368] width 281 height 102
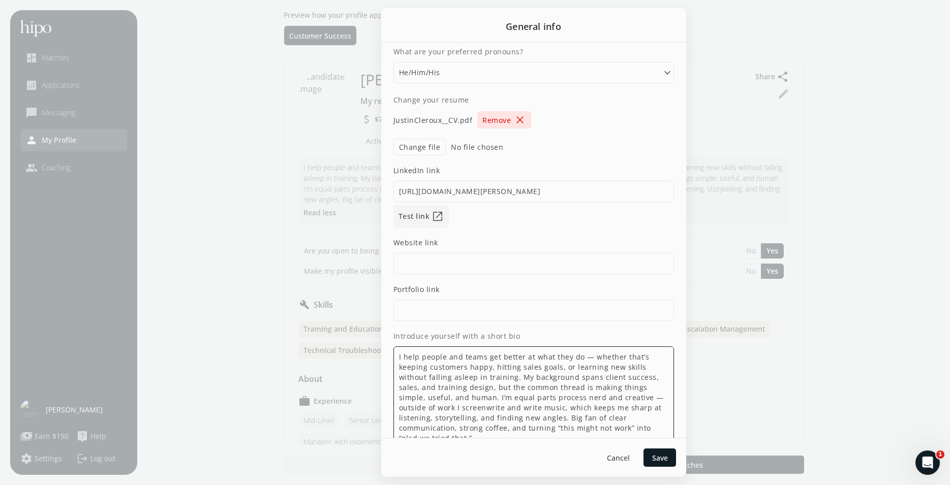
drag, startPoint x: 645, startPoint y: 377, endPoint x: 597, endPoint y: 380, distance: 48.4
click at [597, 380] on textarea "I help people and teams get better at what they do — whether that’s keeping cus…" at bounding box center [533, 398] width 281 height 102
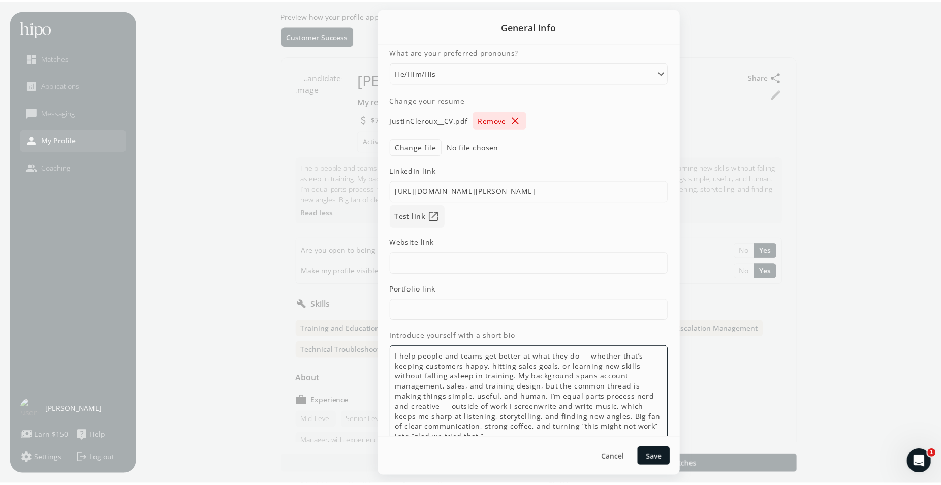
scroll to position [1, 0]
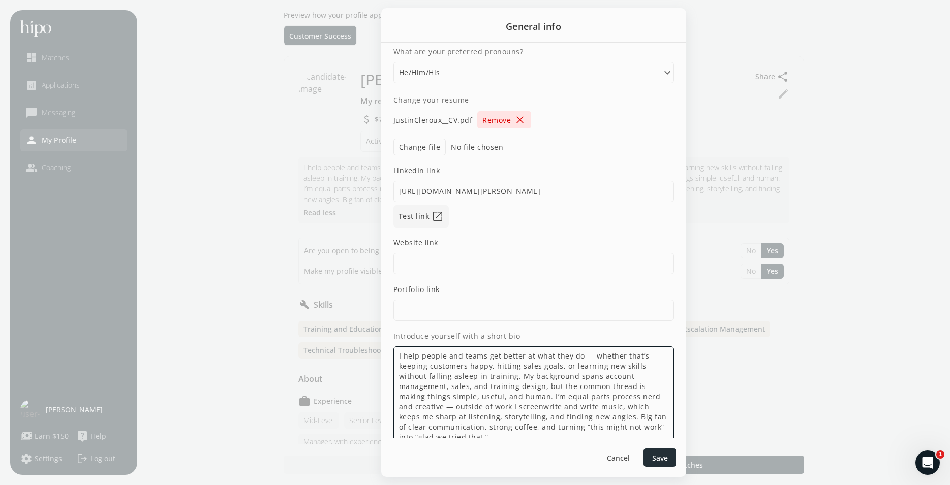
type textarea "I help people and teams get better at what they do — whether that’s keeping cus…"
click at [653, 453] on span "Save" at bounding box center [660, 458] width 16 height 11
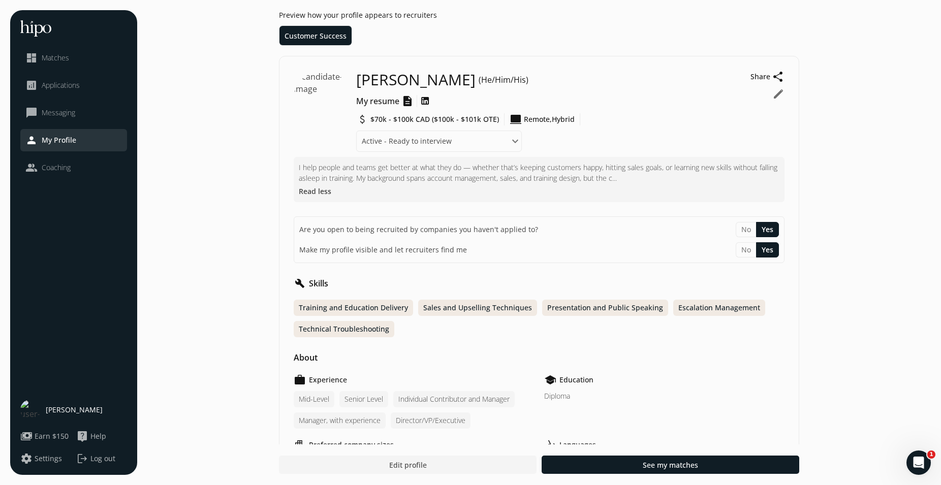
click at [426, 103] on icon at bounding box center [425, 101] width 10 height 14
